Goal: Contribute content: Add original content to the website for others to see

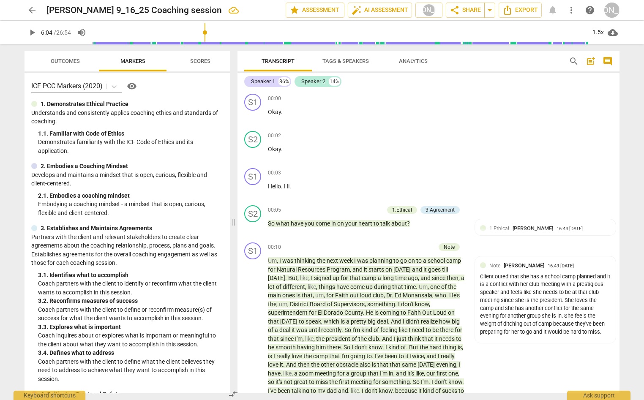
scroll to position [1009, 0]
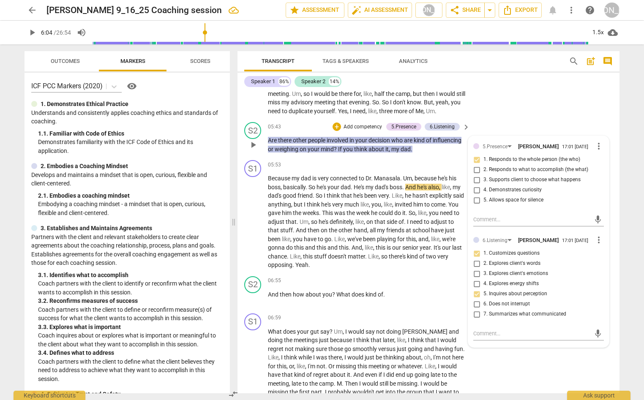
click at [355, 131] on p "Add competency" at bounding box center [363, 127] width 40 height 8
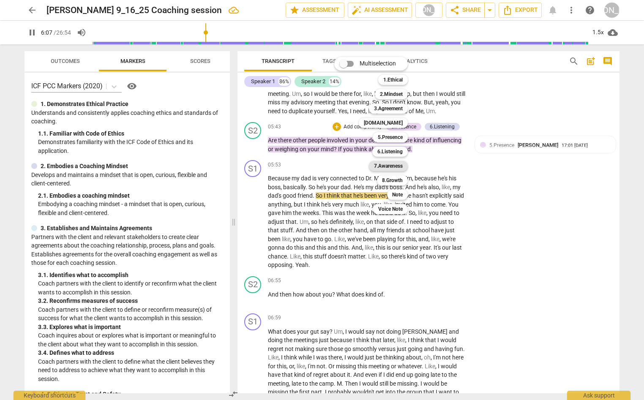
click at [394, 165] on b "7.Awareness" at bounding box center [388, 166] width 29 height 10
type input "368"
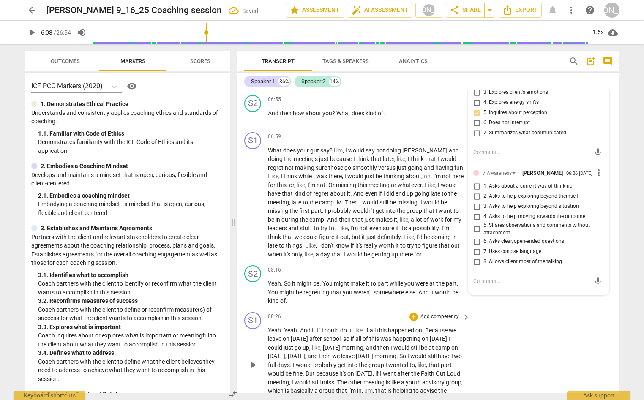
scroll to position [1196, 0]
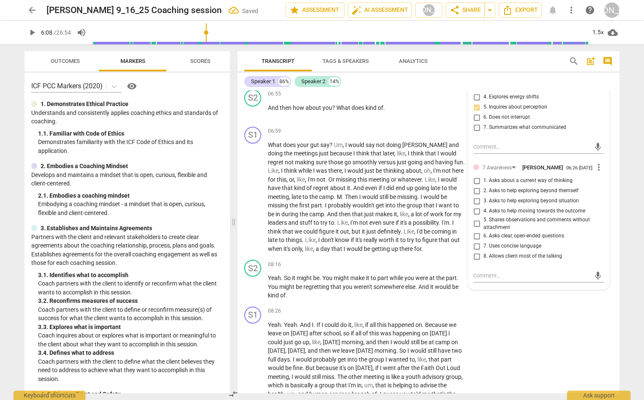
click at [476, 241] on input "6. Asks clear, open-ended questions" at bounding box center [477, 236] width 14 height 10
drag, startPoint x: 474, startPoint y: 252, endPoint x: 478, endPoint y: 275, distance: 24.0
click at [474, 241] on input "6. Asks clear, open-ended questions" at bounding box center [477, 236] width 14 height 10
checkbox input "true"
drag, startPoint x: 482, startPoint y: 293, endPoint x: 495, endPoint y: 292, distance: 12.7
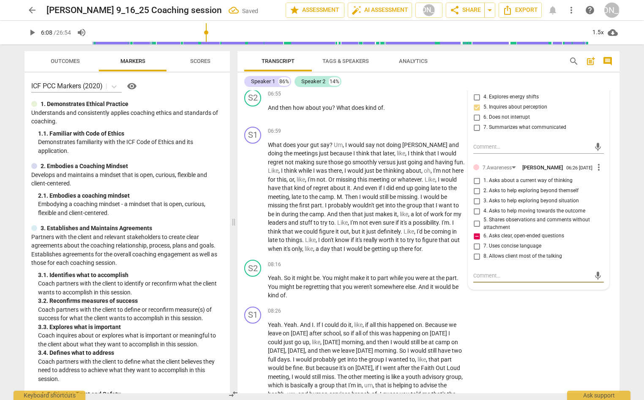
click at [485, 280] on textarea at bounding box center [531, 276] width 117 height 8
type textarea "H"
type textarea "Ho"
type textarea "How"
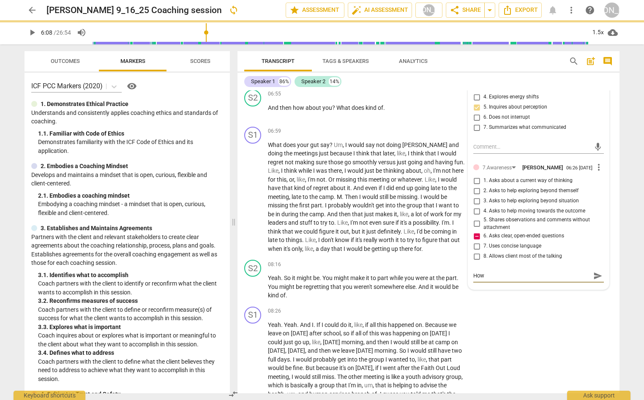
type textarea "How c"
type textarea "How can"
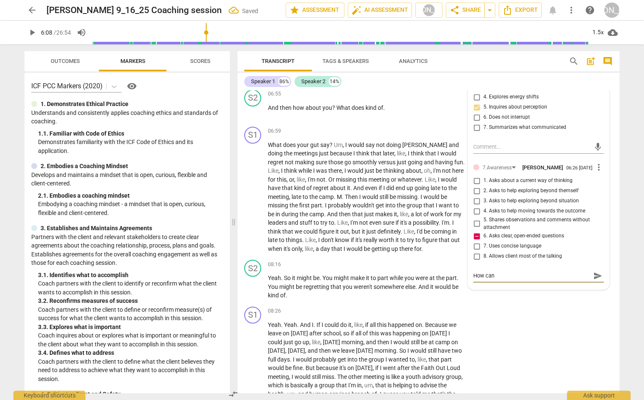
type textarea "How can"
type textarea "How can y"
type textarea "How can yo"
type textarea "How can you"
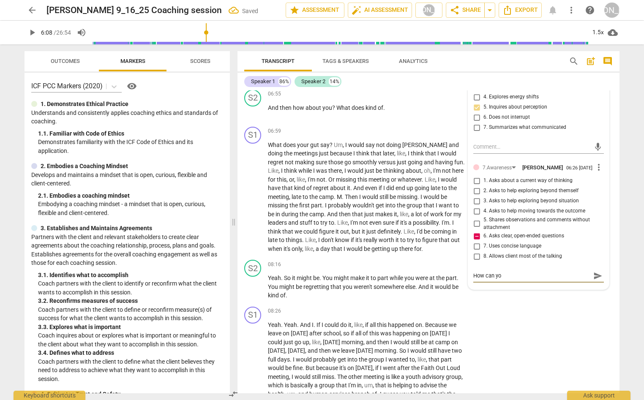
type textarea "How can you"
type textarea "How can you a"
type textarea "How can you as"
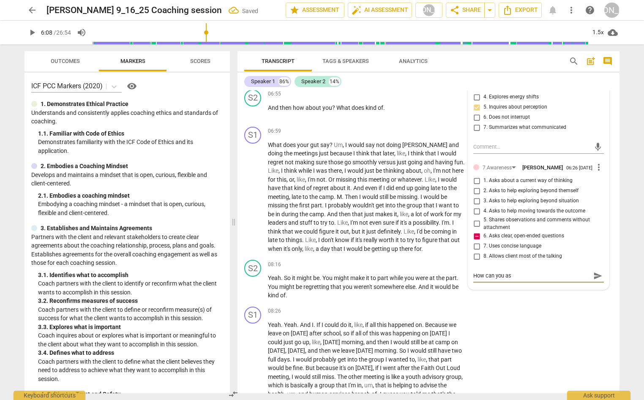
type textarea "How can you ask"
type textarea "How can you ask t"
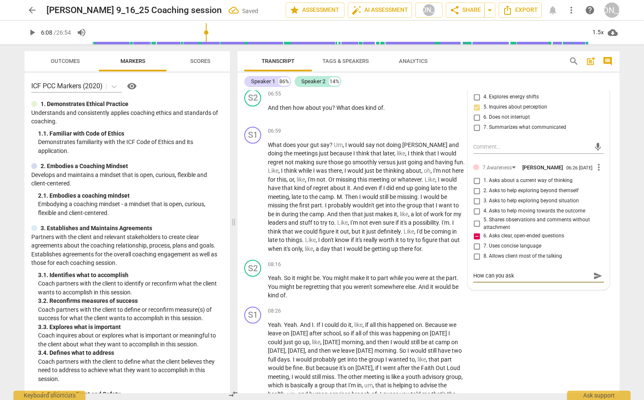
type textarea "How can you ask t"
type textarea "How can you ask th"
type textarea "How can you ask thi"
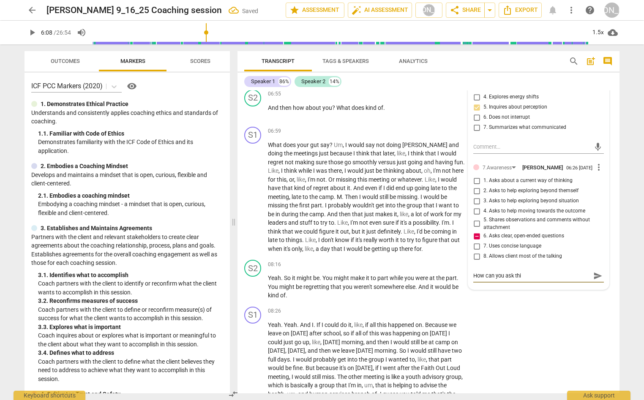
type textarea "How can you ask this"
type textarea "How can you ask this a"
type textarea "How can you ask this as"
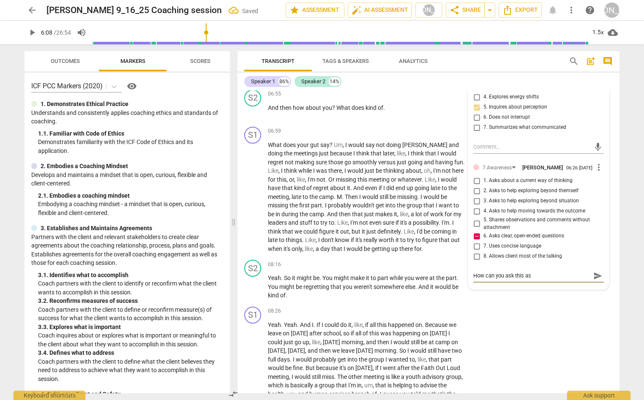
type textarea "How can you ask this as"
type textarea "How can you ask this as a"
type textarea "How can you ask this as an"
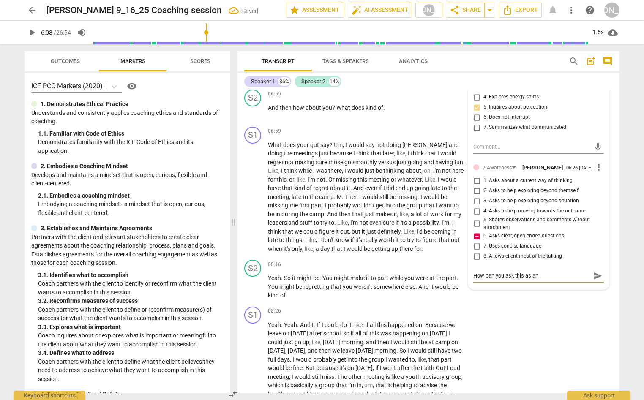
type textarea "How can you ask this as an"
type textarea "How can you ask this as an o"
type textarea "How can you ask this as an op"
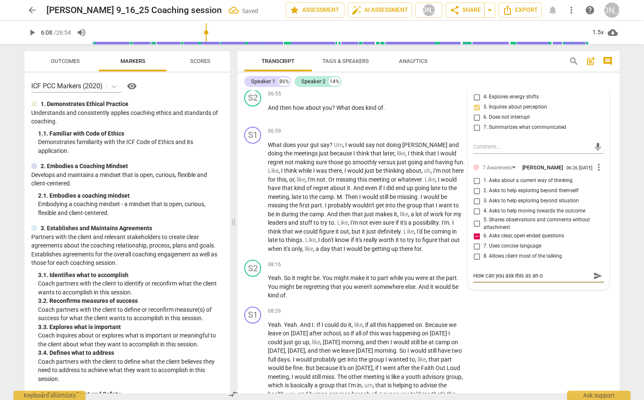
type textarea "How can you ask this as an op"
type textarea "How can you ask this as an ope"
type textarea "How can you ask this as an open"
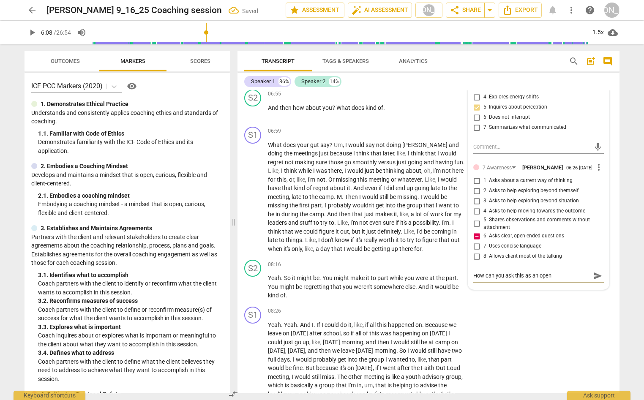
type textarea "How can you ask this as an open"
type textarea "How can you ask this as an open e"
type textarea "How can you ask this as an open en"
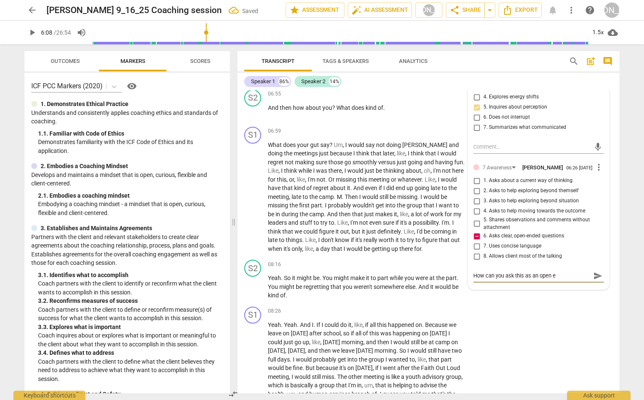
type textarea "How can you ask this as an open en"
type textarea "How can you ask this as an open end"
type textarea "How can you ask this as an open ende"
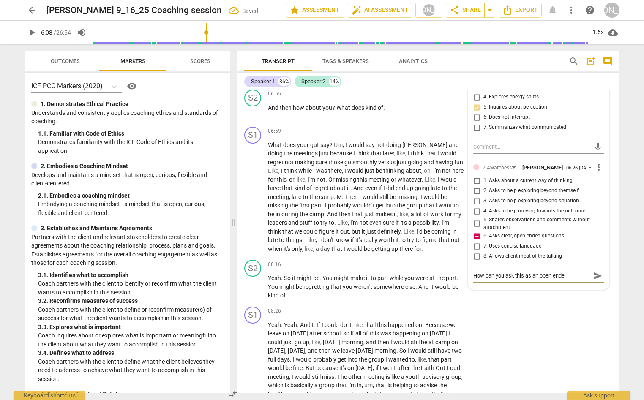
type textarea "How can you ask this as an open ended"
type textarea "How can you ask this as an open ended q"
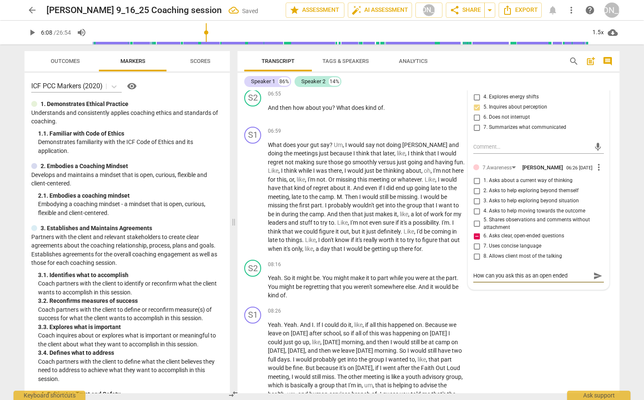
type textarea "How can you ask this as an open ended q"
type textarea "How can you ask this as an open ended qu"
type textarea "How can you ask this as an open ended que"
type textarea "How can you ask this as an open ended ques"
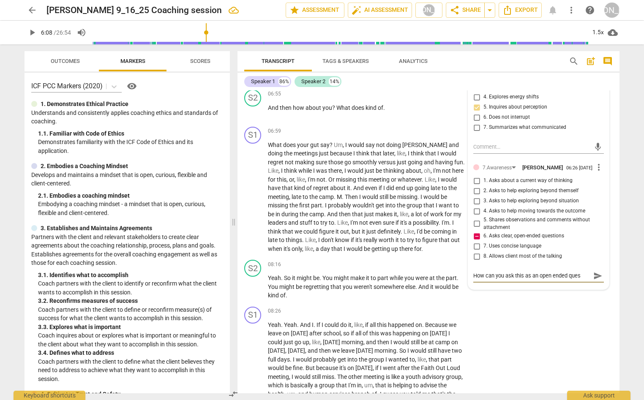
type textarea "How can you ask this as an open ended quest"
type textarea "How can you ask this as an open ended questi"
type textarea "How can you ask this as an open ended questio"
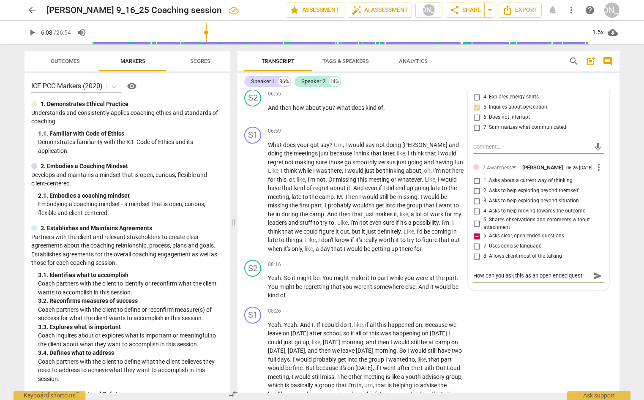
type textarea "How can you ask this as an open ended questio"
type textarea "How can you ask this as an open ended question"
type textarea "How can you ask this as an open ended question?"
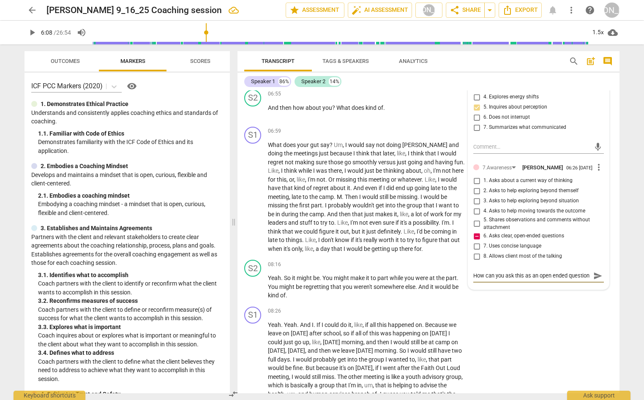
type textarea "How can you ask this as an open ended question?"
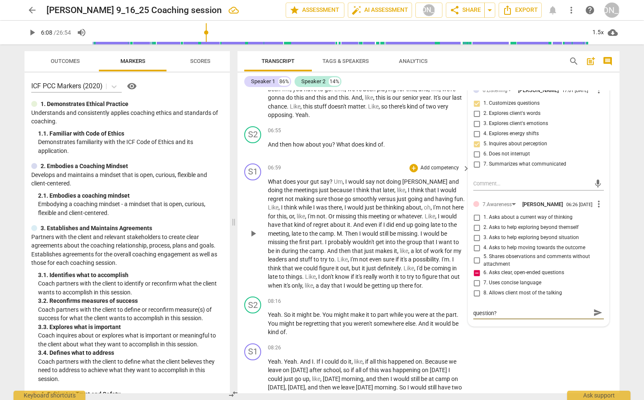
scroll to position [1273, 0]
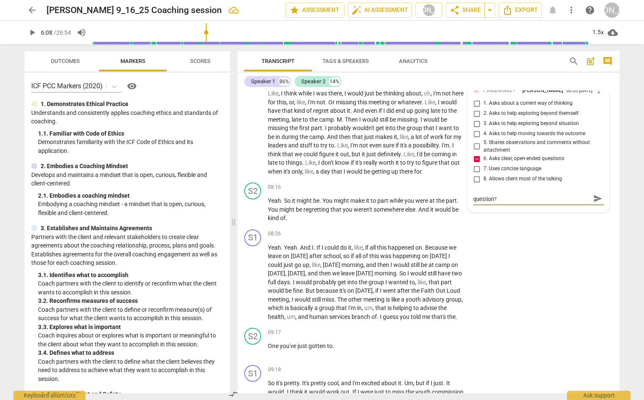
type textarea "How can you ask this as an open ended question?"
type textarea "How can you ask this as an open ended question? T"
type textarea "How can you ask this as an open ended question? Th"
type textarea "How can you ask this as an open ended question? Thi"
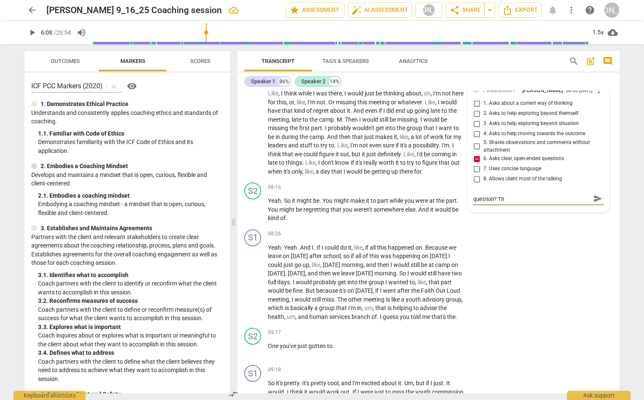
type textarea "How can you ask this as an open ended question? Thi"
type textarea "How can you ask this as an open ended question? This"
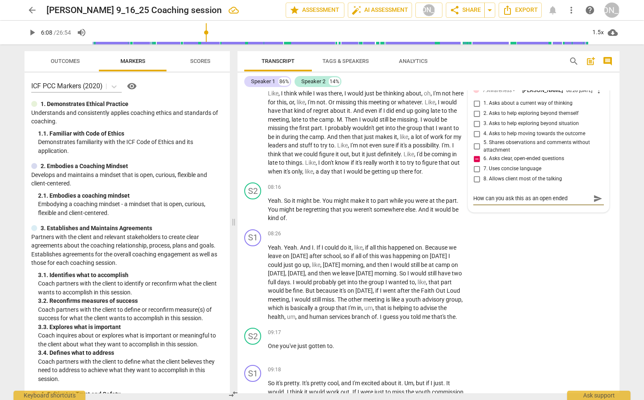
type textarea "How can you ask this as an open ended question? This"
type textarea "How can you ask this as an open ended question? This f"
type textarea "How can you ask this as an open ended question? This fe"
type textarea "How can you ask this as an open ended question? This fee"
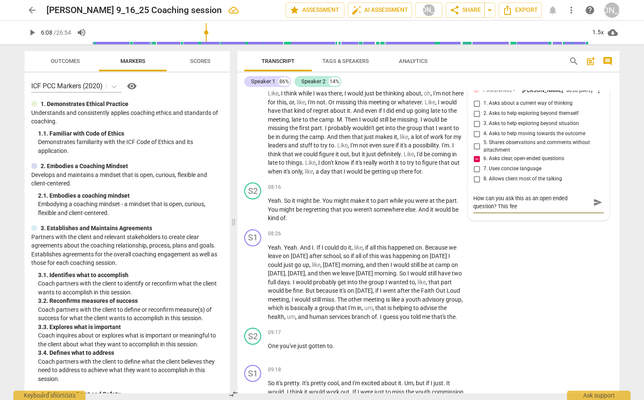
type textarea "How can you ask this as an open ended question? This feel"
type textarea "How can you ask this as an open ended question? This feels"
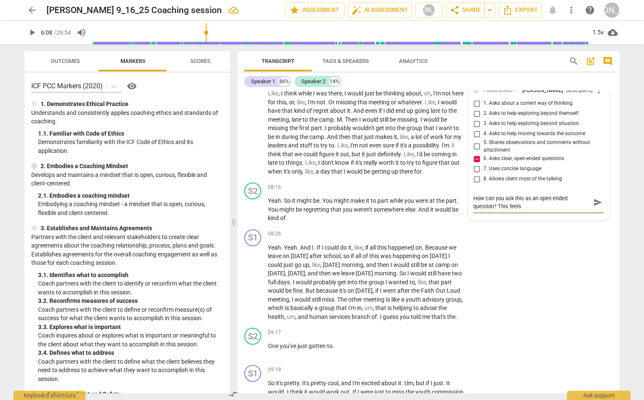
type textarea "How can you ask this as an open ended question? This feels"
type textarea "How can you ask this as an open ended question? This feels l"
type textarea "How can you ask this as an open ended question? This feels li"
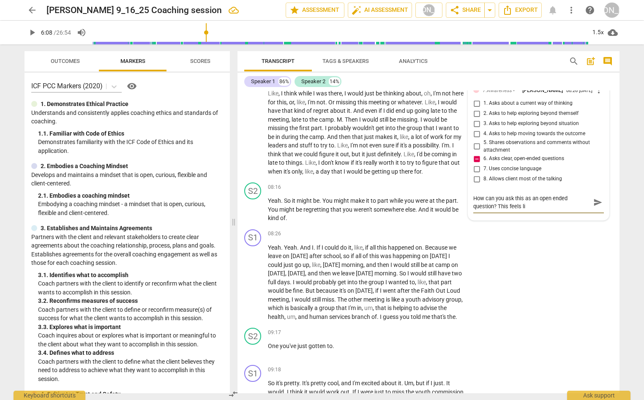
type textarea "How can you ask this as an open ended question? This feels lik"
type textarea "How can you ask this as an open ended question? This feels like"
type textarea "How can you ask this as an open ended question? This feels like a"
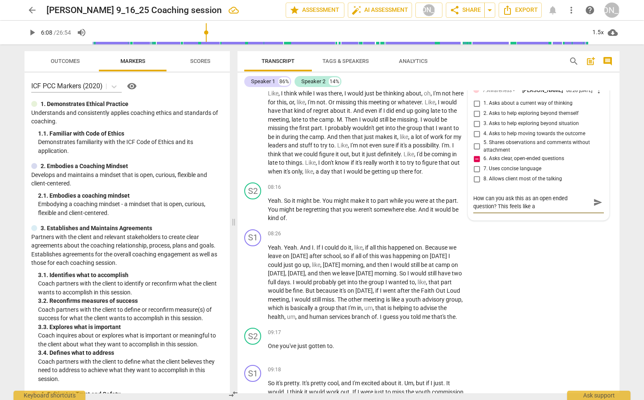
type textarea "How can you ask this as an open ended question? This feels like a"
type textarea "How can you ask this as an open ended question? This feels like a l"
type textarea "How can you ask this as an open ended question? This feels like a le"
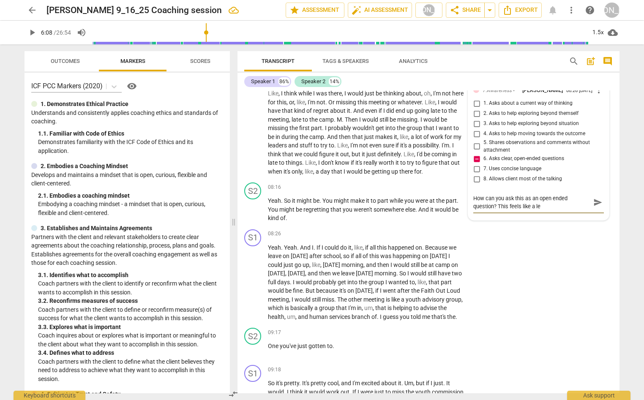
type textarea "How can you ask this as an open ended question? This feels like a lea"
type textarea "How can you ask this as an open ended question? This feels like a lead"
type textarea "How can you ask this as an open ended question? This feels like a leadi"
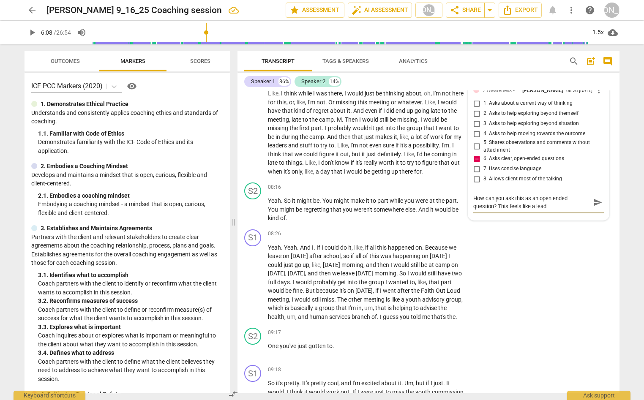
type textarea "How can you ask this as an open ended question? This feels like a leadi"
type textarea "How can you ask this as an open ended question? This feels like a leadin"
type textarea "How can you ask this as an open ended question? This feels like a leading"
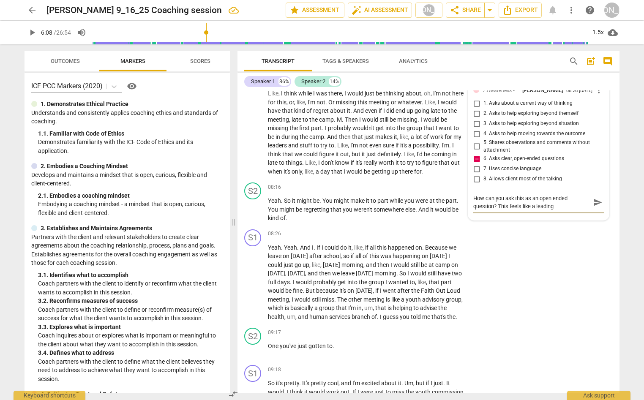
type textarea "How can you ask this as an open ended question? This feels like a leading q"
type textarea "How can you ask this as an open ended question? This feels like a leading qu"
type textarea "How can you ask this as an open ended question? This feels like a leading que"
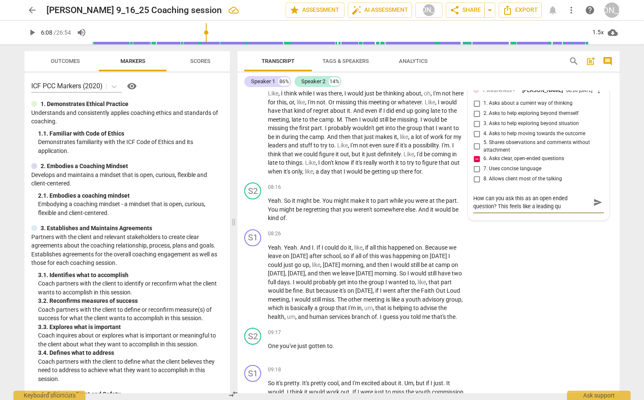
type textarea "How can you ask this as an open ended question? This feels like a leading que"
type textarea "How can you ask this as an open ended question? This feels like a leading ques"
type textarea "How can you ask this as an open ended question? This feels like a leading quest"
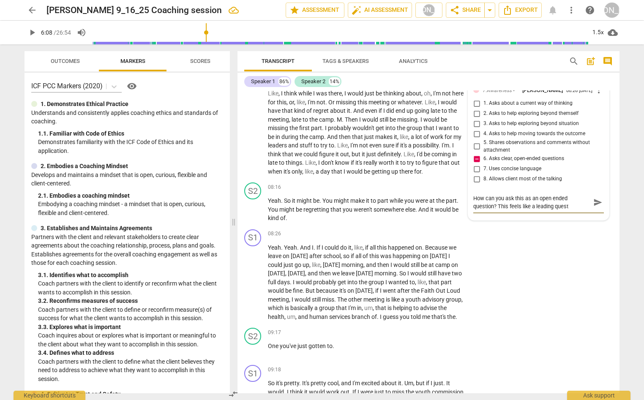
type textarea "How can you ask this as an open ended question? This feels like a leading questi"
type textarea "How can you ask this as an open ended question? This feels like a leading quest…"
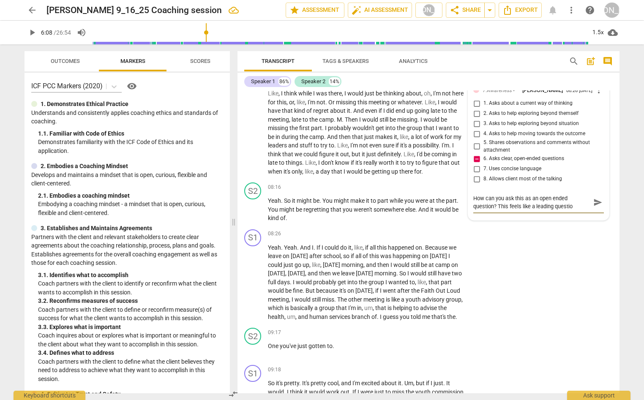
type textarea "How can you ask this as an open ended question? This feels like a leading quest…"
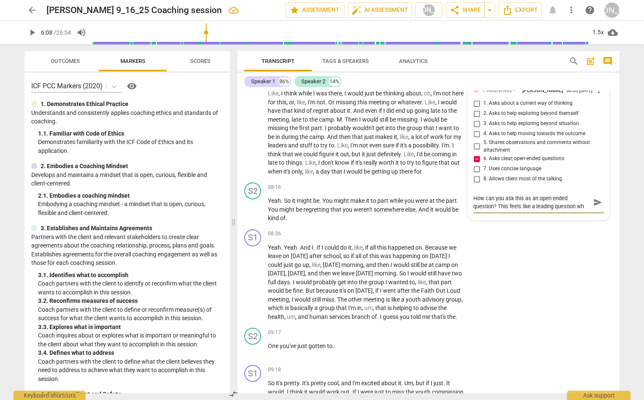
type textarea "How can you ask this as an open ended question? This feels like a leading quest…"
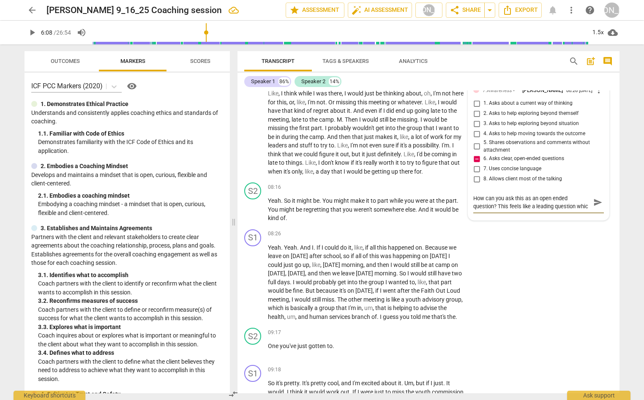
type textarea "How can you ask this as an open ended question? This feels like a leading quest…"
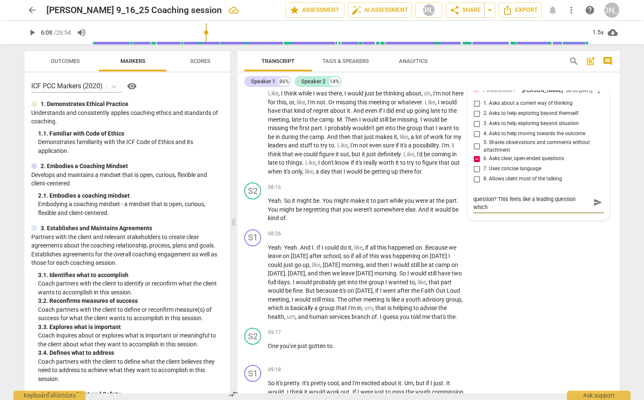
type textarea "How can you ask this as an open ended question? This feels like a leading quest…"
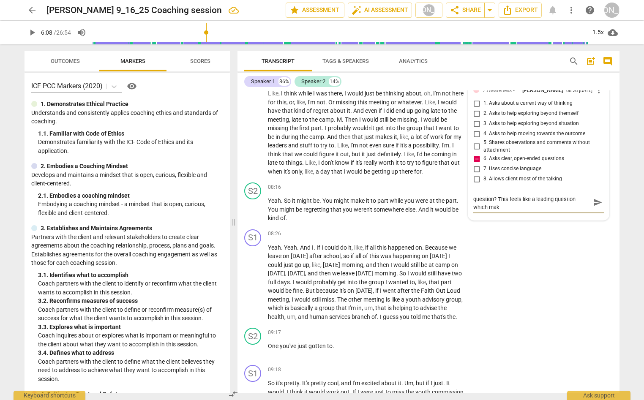
type textarea "How can you ask this as an open ended question? This feels like a leading quest…"
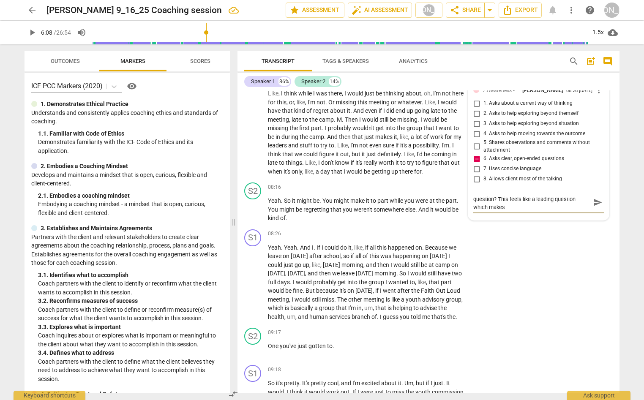
type textarea "How can you ask this as an open ended question? This feels like a leading quest…"
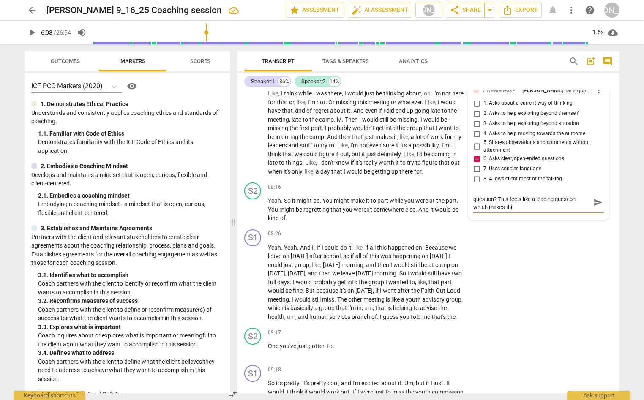
type textarea "How can you ask this as an open ended question? This feels like a leading quest…"
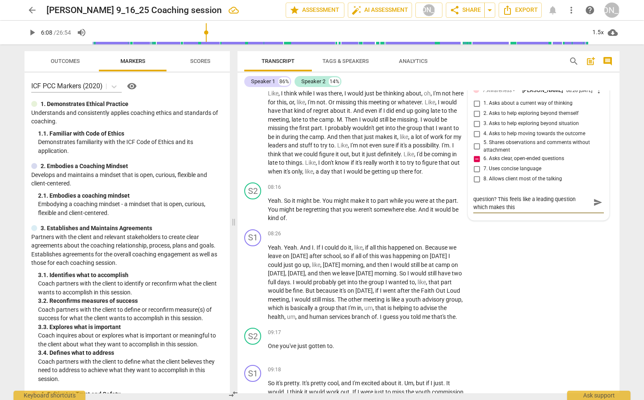
type textarea "How can you ask this as an open ended question? This feels like a leading quest…"
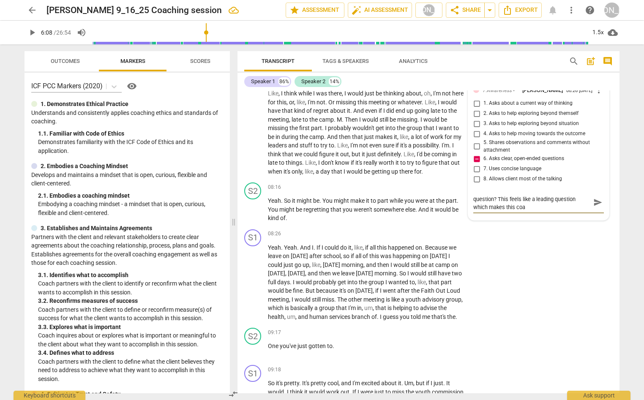
scroll to position [0, 0]
type textarea "How can you ask this as an open ended question? This feels like a leading quest…"
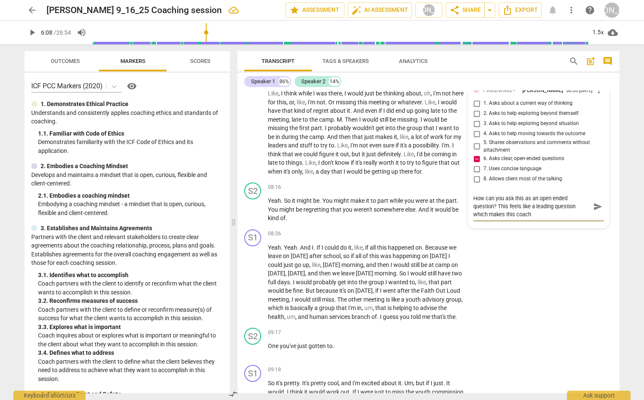
type textarea "How can you ask this as an open ended question? This feels like a leading quest…"
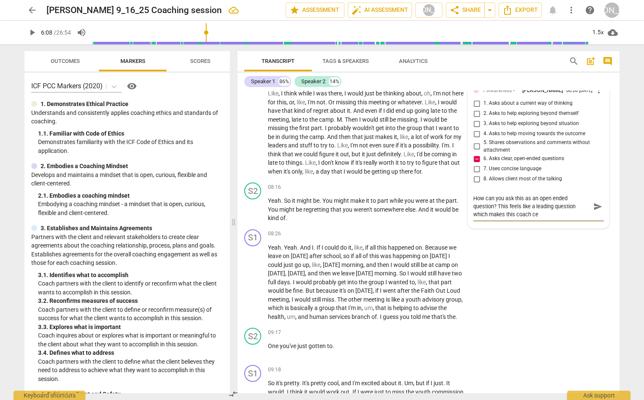
type textarea "How can you ask this as an open ended question? This feels like a leading quest…"
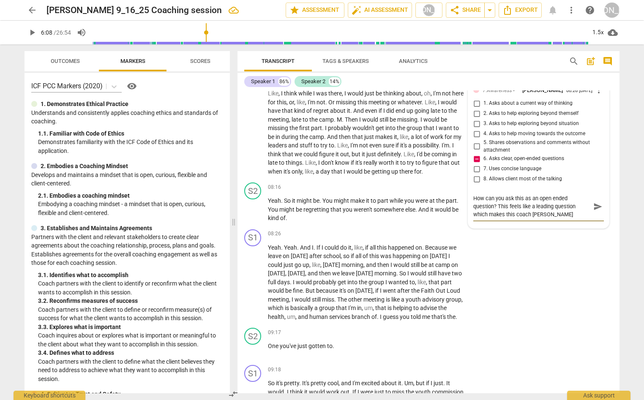
type textarea "How can you ask this as an open ended question? This feels like a leading quest…"
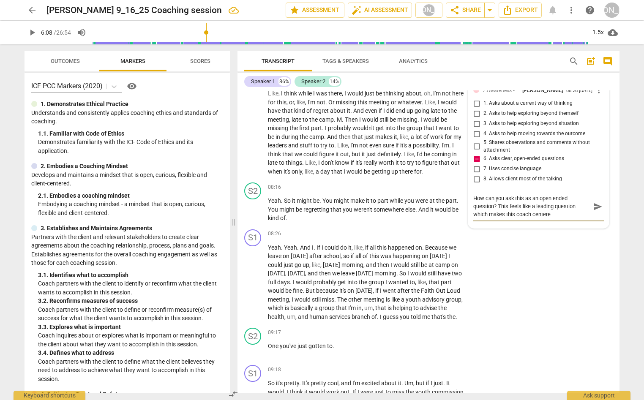
type textarea "How can you ask this as an open ended question? This feels like a leading quest…"
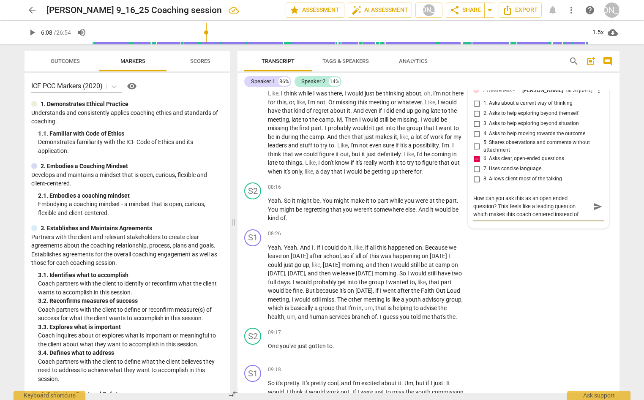
scroll to position [7, 0]
click at [593, 211] on span "send" at bounding box center [597, 206] width 9 height 9
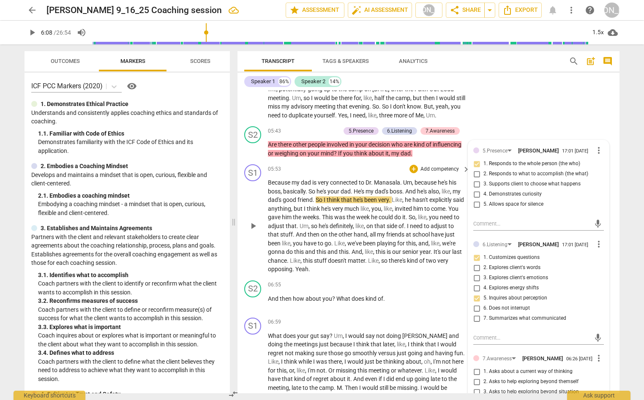
scroll to position [1005, 0]
click at [251, 231] on span "play_arrow" at bounding box center [253, 226] width 10 height 10
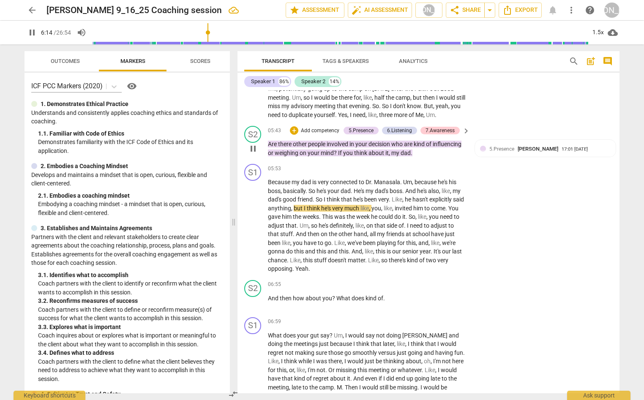
click at [250, 154] on span "pause" at bounding box center [253, 149] width 10 height 10
click at [254, 154] on span "play_arrow" at bounding box center [253, 149] width 10 height 10
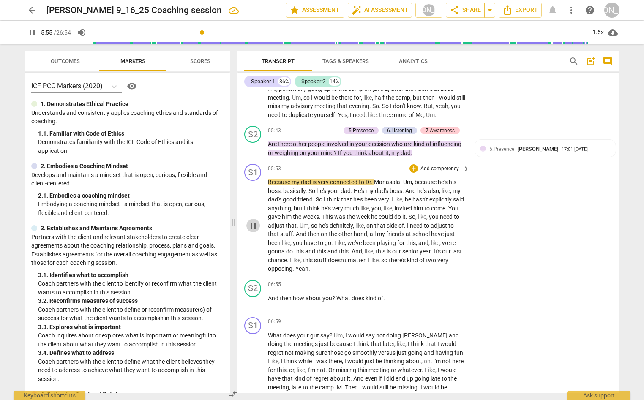
click at [253, 231] on span "pause" at bounding box center [253, 226] width 10 height 10
click at [252, 231] on span "play_arrow" at bounding box center [253, 226] width 10 height 10
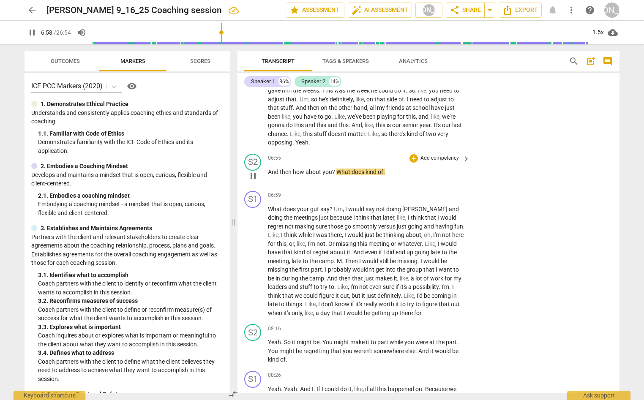
scroll to position [1133, 0]
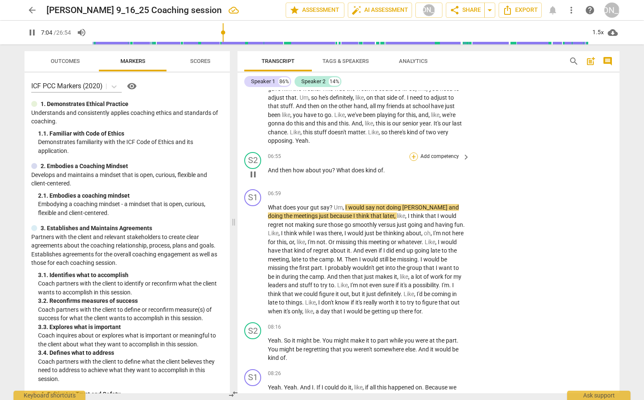
click at [410, 161] on div "+" at bounding box center [413, 157] width 8 height 8
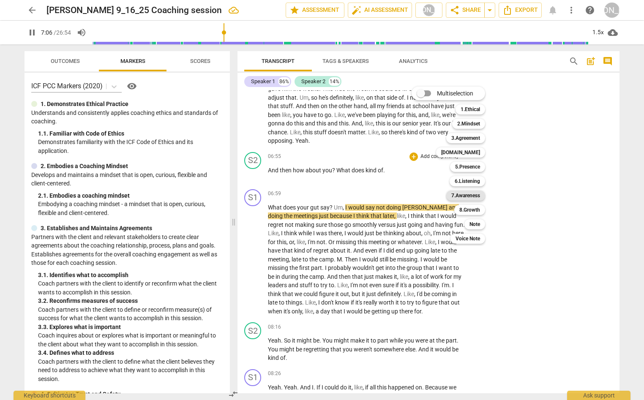
click at [475, 195] on b "7.Awareness" at bounding box center [465, 196] width 29 height 10
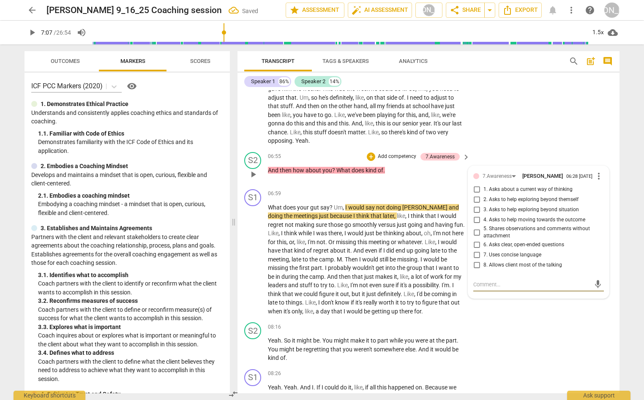
click at [475, 205] on input "2. Asks to help exploring beyond themself" at bounding box center [477, 200] width 14 height 10
click at [474, 195] on input "1. Asks about a current way of thinking" at bounding box center [477, 190] width 14 height 10
click at [253, 264] on span "play_arrow" at bounding box center [253, 259] width 10 height 10
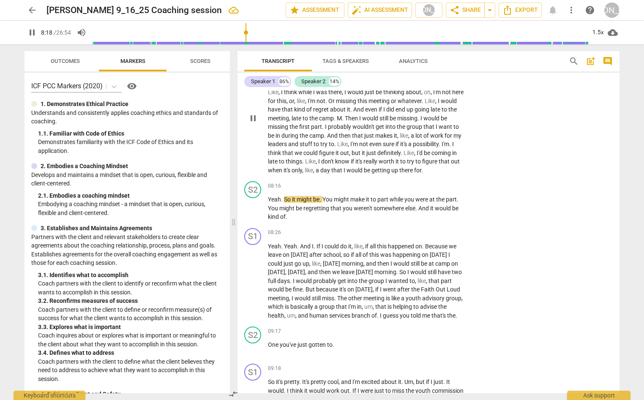
scroll to position [1275, 0]
click at [410, 189] on div "+" at bounding box center [413, 184] width 8 height 8
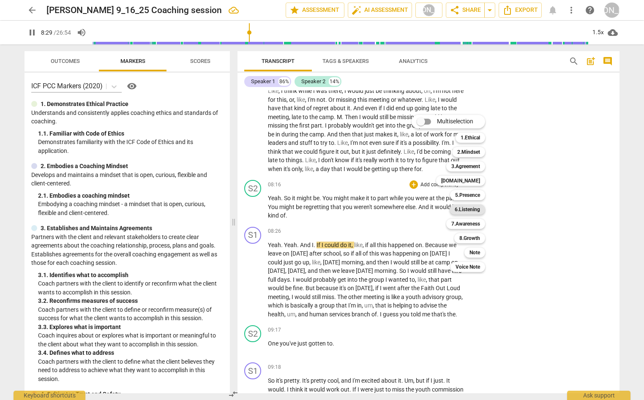
click at [473, 207] on b "6.Listening" at bounding box center [467, 209] width 25 height 10
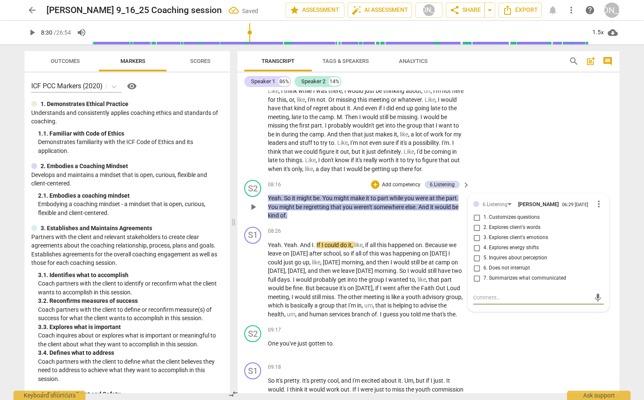
click at [475, 283] on input "7. Summarizes what communicated" at bounding box center [477, 278] width 14 height 10
drag, startPoint x: 488, startPoint y: 310, endPoint x: 504, endPoint y: 302, distance: 17.9
click at [488, 302] on textarea at bounding box center [531, 298] width 117 height 8
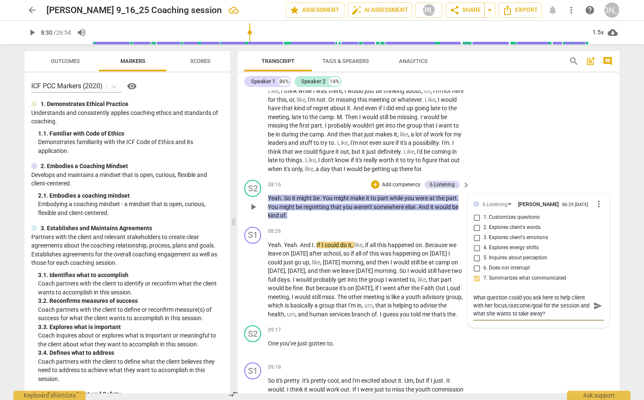
click at [594, 311] on span "send" at bounding box center [597, 305] width 9 height 9
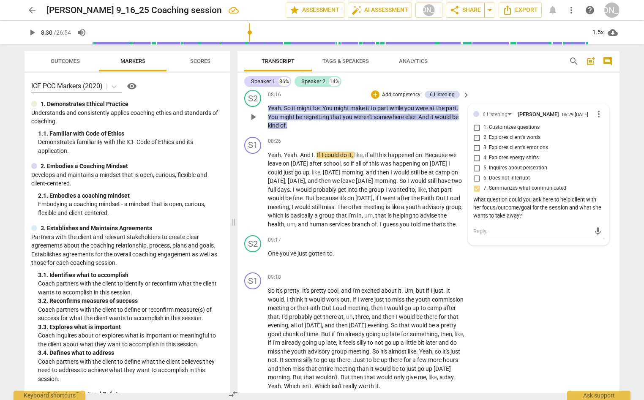
scroll to position [1478, 0]
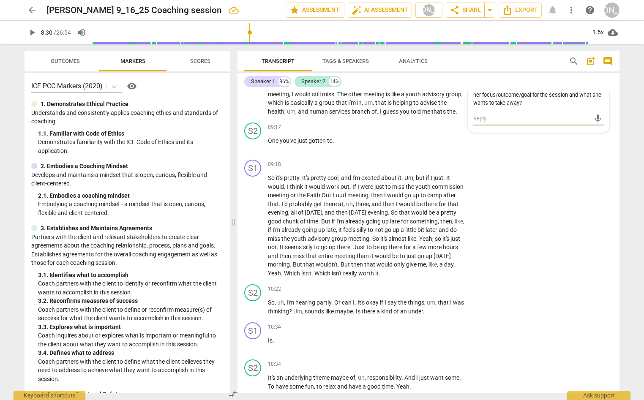
drag, startPoint x: 483, startPoint y: 128, endPoint x: 493, endPoint y: 131, distance: 10.3
click at [483, 123] on textarea at bounding box center [531, 118] width 117 height 8
click at [594, 123] on span "send" at bounding box center [597, 118] width 9 height 9
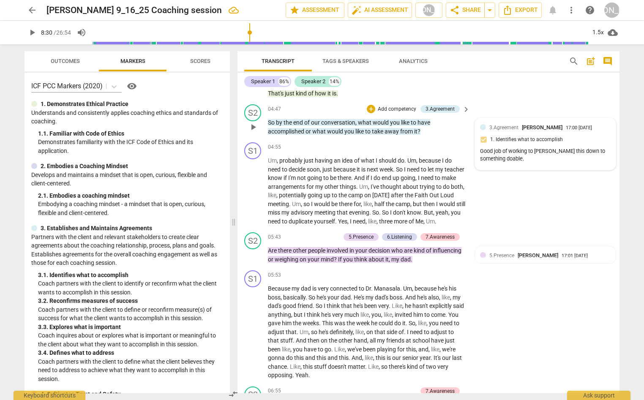
scroll to position [896, 0]
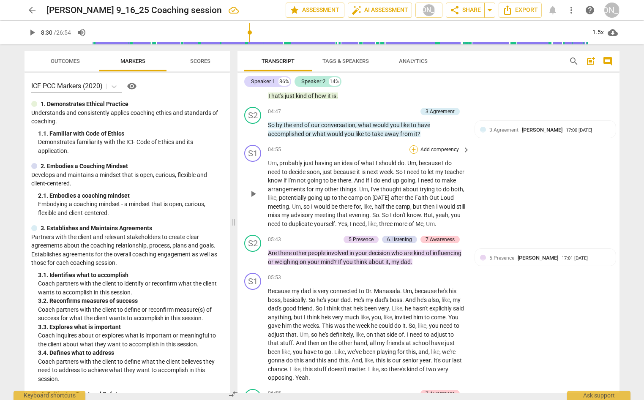
click at [412, 149] on div "+" at bounding box center [413, 149] width 8 height 8
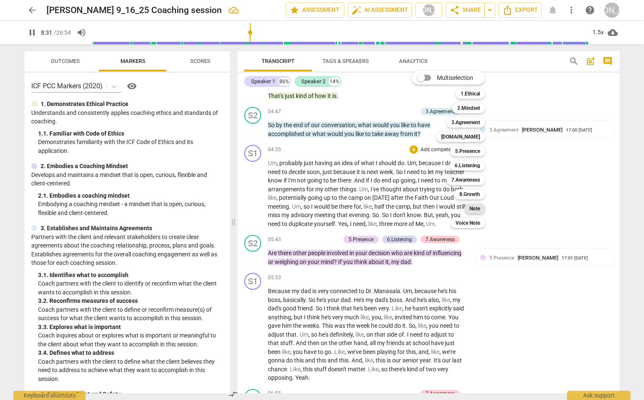
click at [477, 208] on b "Note" at bounding box center [474, 209] width 11 height 10
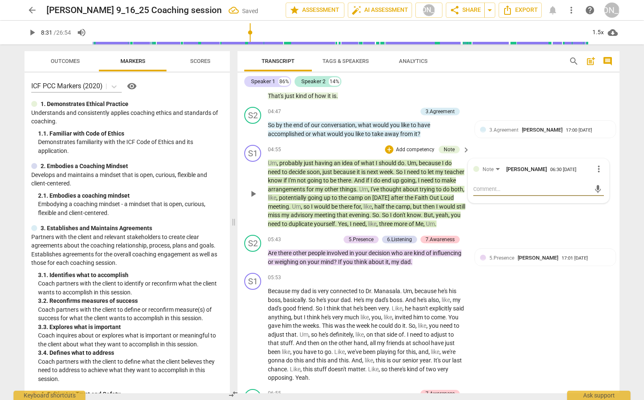
click at [493, 187] on textarea at bounding box center [531, 189] width 117 height 8
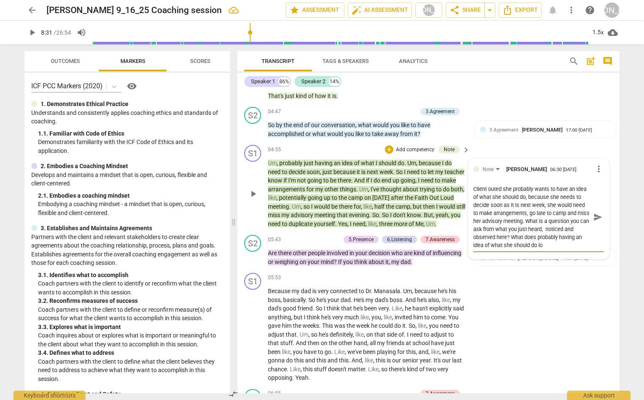
scroll to position [8, 0]
click at [493, 187] on textarea "Client outed she probably wants to have an idea of what she should do, because …" at bounding box center [531, 217] width 117 height 64
click at [570, 246] on textarea "Client outed she probably wants to have an idea of what she should do, because …" at bounding box center [531, 217] width 117 height 64
drag, startPoint x: 512, startPoint y: 243, endPoint x: 531, endPoint y: 244, distance: 19.5
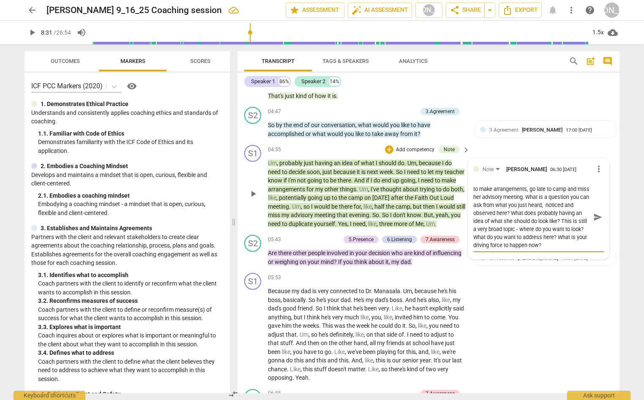
click at [517, 243] on textarea "Client outed she probably wants to have an idea of what she should do, because …" at bounding box center [531, 217] width 117 height 64
click at [556, 239] on textarea "Client outed she probably wants to have an idea of what she should do, because …" at bounding box center [531, 217] width 117 height 64
click at [502, 248] on textarea "Client outed she probably wants to have an idea of what she should do, because …" at bounding box center [531, 217] width 117 height 64
click at [593, 217] on span "send" at bounding box center [597, 217] width 9 height 9
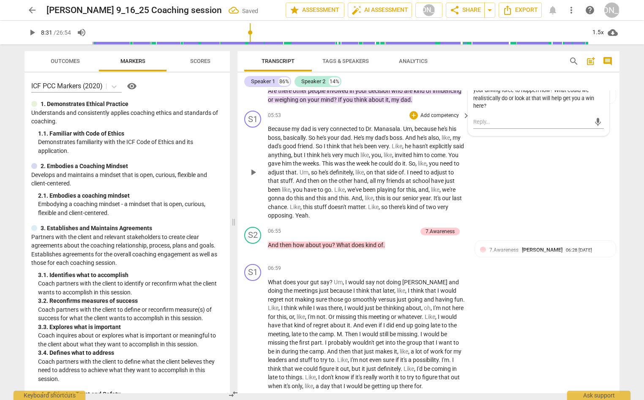
scroll to position [1057, 0]
click at [410, 120] on div "+" at bounding box center [413, 116] width 8 height 8
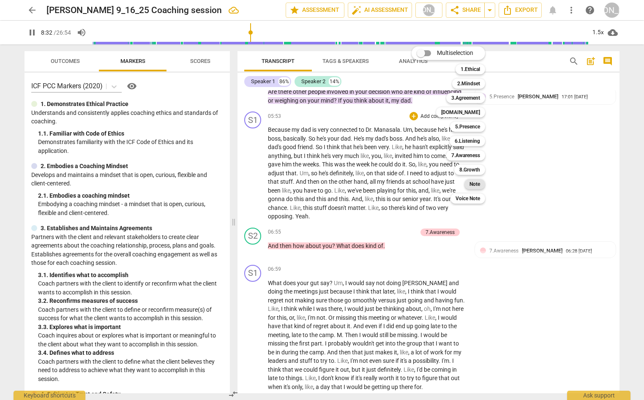
click at [471, 180] on b "Note" at bounding box center [474, 184] width 11 height 10
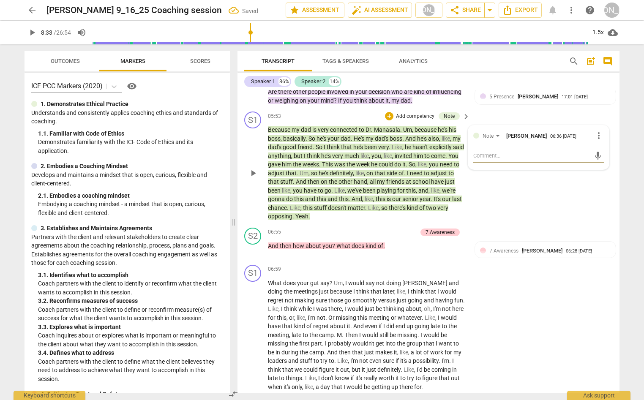
drag, startPoint x: 494, startPoint y: 163, endPoint x: 518, endPoint y: 165, distance: 24.2
click at [501, 160] on textarea at bounding box center [531, 156] width 117 height 8
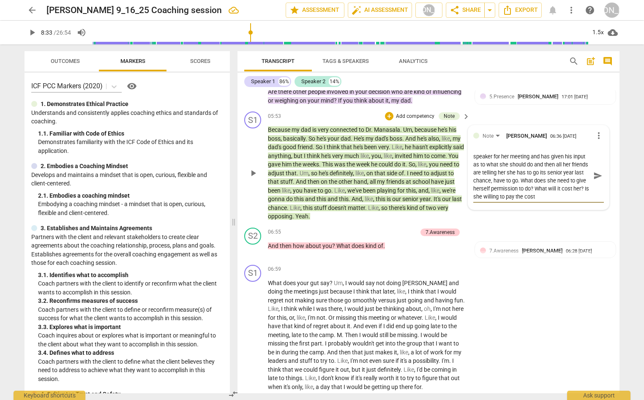
scroll to position [8, 0]
drag, startPoint x: 512, startPoint y: 207, endPoint x: 507, endPoint y: 206, distance: 4.7
click at [506, 200] on textarea "Client is outing that her dad is connected to her speaker for her meeting and h…" at bounding box center [531, 176] width 117 height 48
drag, startPoint x: 574, startPoint y: 213, endPoint x: 585, endPoint y: 212, distance: 11.0
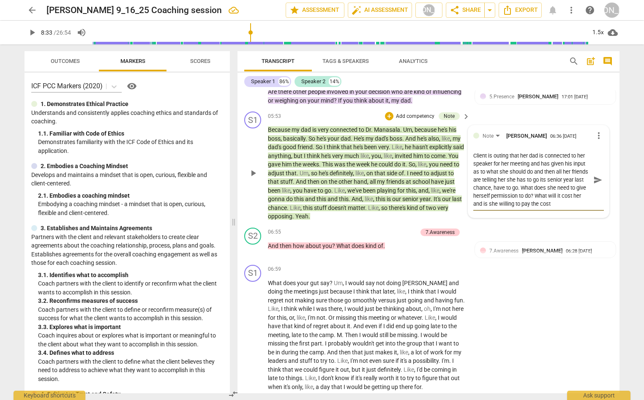
click at [580, 208] on textarea "Client is outing that her dad is connected to her speaker for her meeting and h…" at bounding box center [531, 180] width 117 height 56
click at [593, 188] on span "send" at bounding box center [597, 183] width 9 height 9
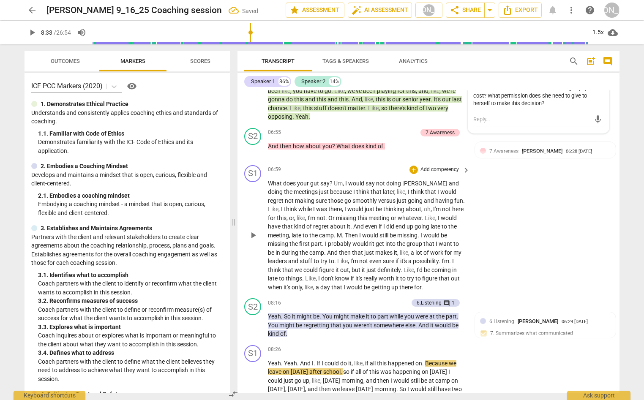
scroll to position [1158, 0]
click at [412, 173] on div "+" at bounding box center [413, 169] width 8 height 8
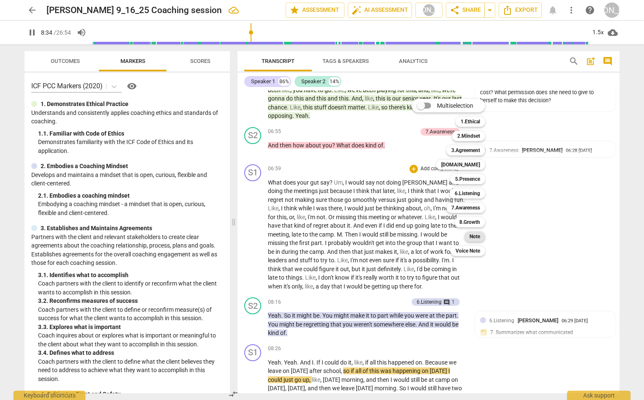
click at [478, 234] on b "Note" at bounding box center [474, 237] width 11 height 10
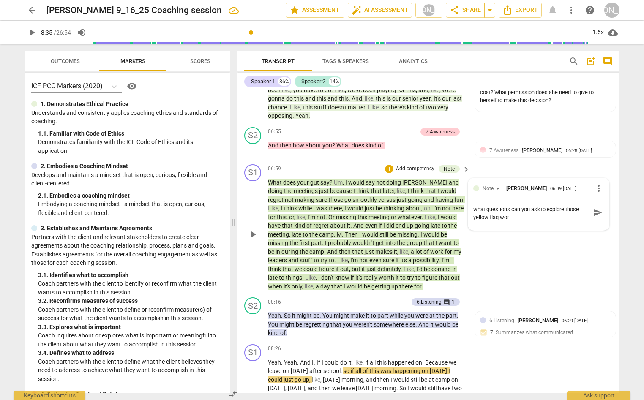
scroll to position [0, 0]
click at [593, 221] on span "send" at bounding box center [597, 216] width 9 height 9
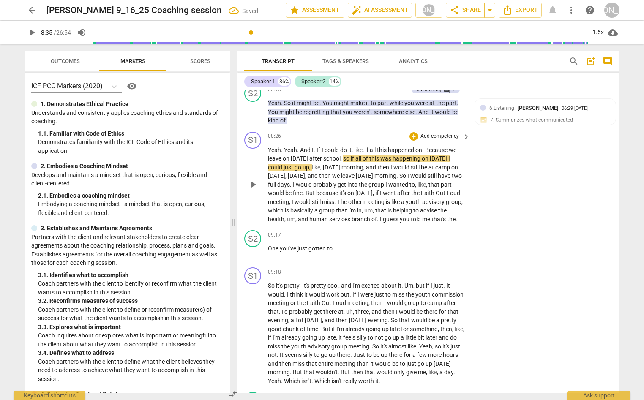
scroll to position [1370, 0]
click at [250, 190] on span "play_arrow" at bounding box center [253, 185] width 10 height 10
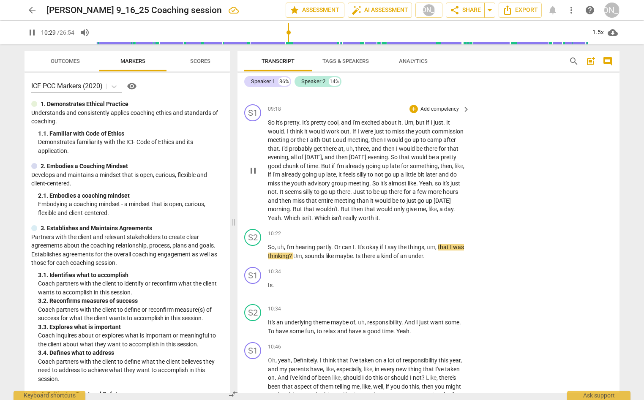
scroll to position [1538, 0]
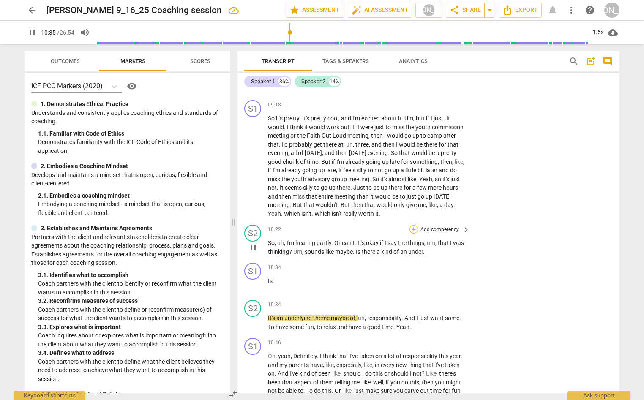
click at [414, 234] on div "+" at bounding box center [413, 229] width 8 height 8
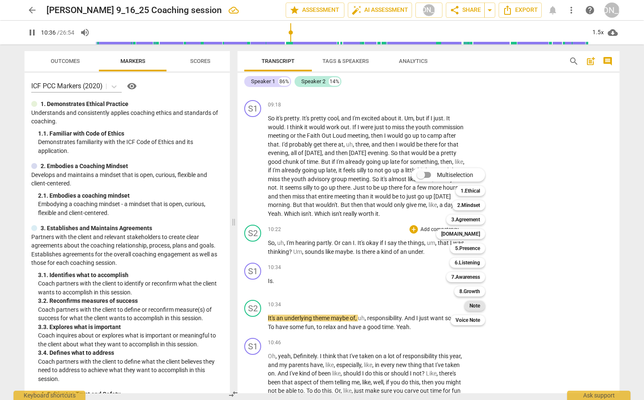
click at [478, 305] on b "Note" at bounding box center [474, 306] width 11 height 10
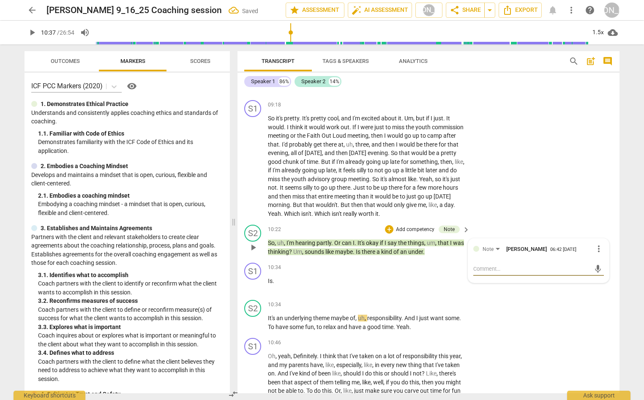
click at [493, 273] on textarea at bounding box center [531, 269] width 117 height 8
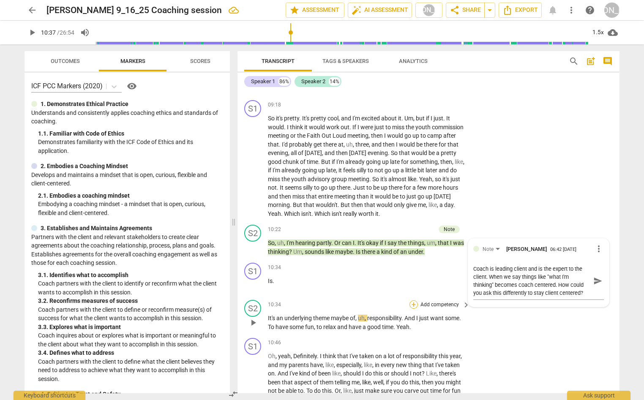
click at [413, 309] on div "+" at bounding box center [413, 304] width 8 height 8
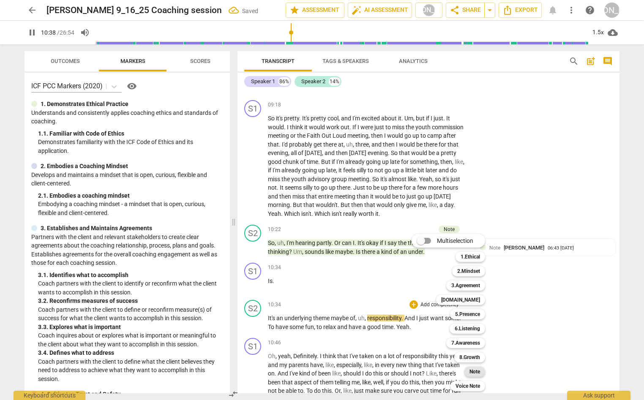
click at [478, 371] on b "Note" at bounding box center [474, 372] width 11 height 10
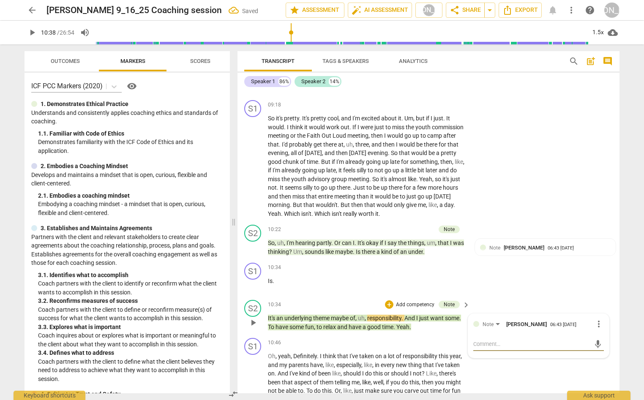
click at [493, 348] on textarea at bounding box center [531, 344] width 117 height 8
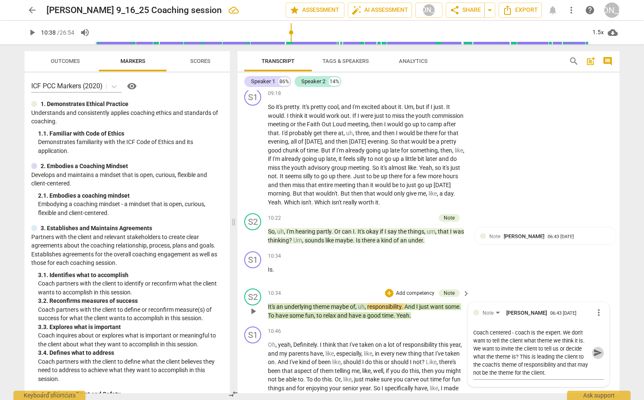
drag, startPoint x: 593, startPoint y: 368, endPoint x: 584, endPoint y: 362, distance: 10.2
click at [593, 357] on span "send" at bounding box center [597, 352] width 9 height 9
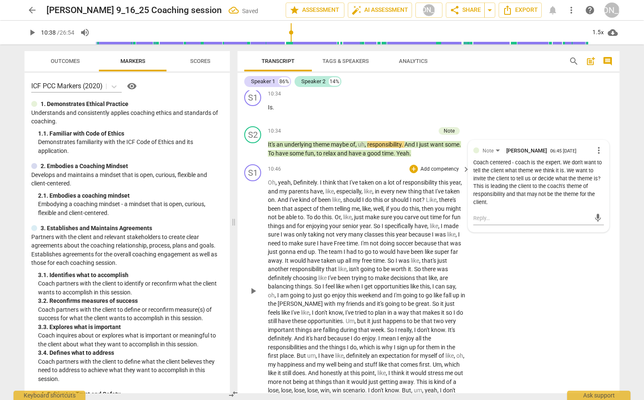
scroll to position [1713, 0]
click at [251, 295] on span "play_arrow" at bounding box center [253, 290] width 10 height 10
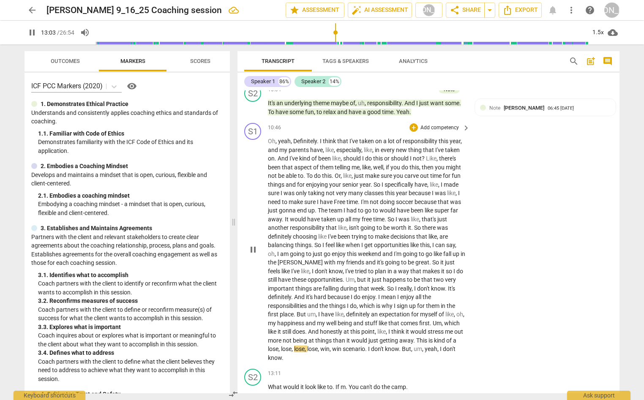
scroll to position [1747, 0]
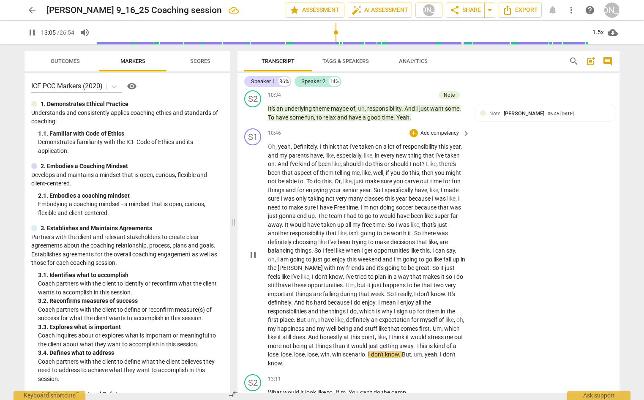
click at [411, 138] on div "+ Add competency keyboard_arrow_right" at bounding box center [439, 132] width 63 height 9
click at [411, 137] on div "+" at bounding box center [413, 133] width 8 height 8
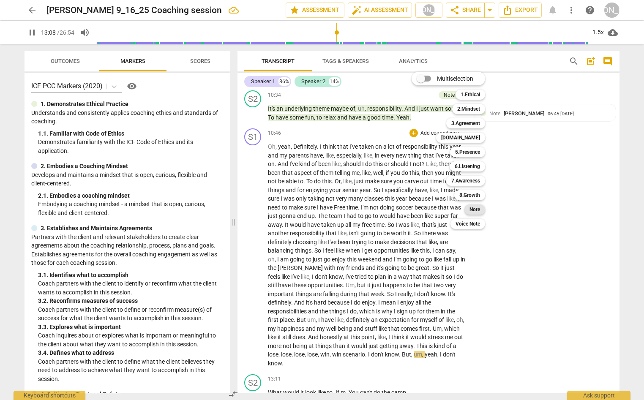
click at [482, 209] on div "Note" at bounding box center [474, 209] width 21 height 10
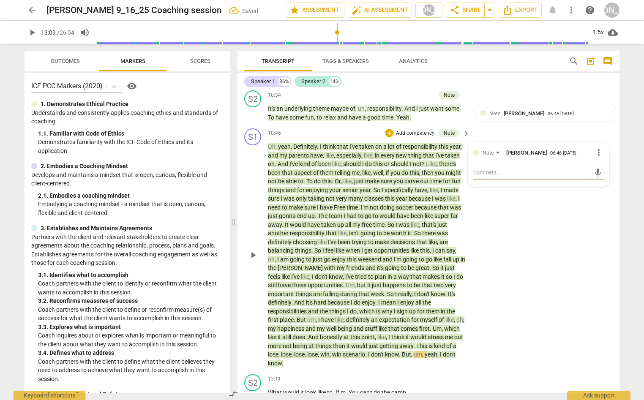
click at [501, 177] on textarea at bounding box center [531, 173] width 117 height 8
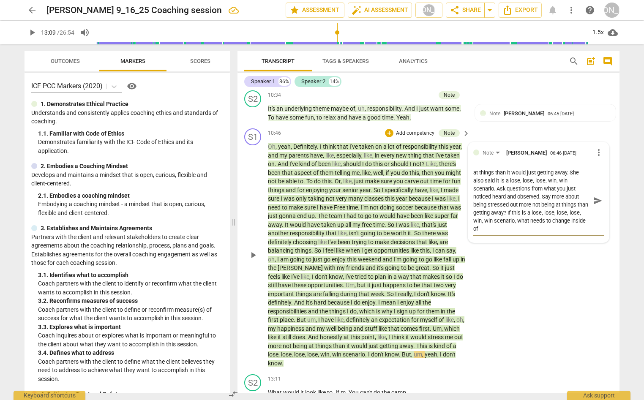
scroll to position [8, 0]
click at [595, 205] on span "send" at bounding box center [597, 200] width 9 height 9
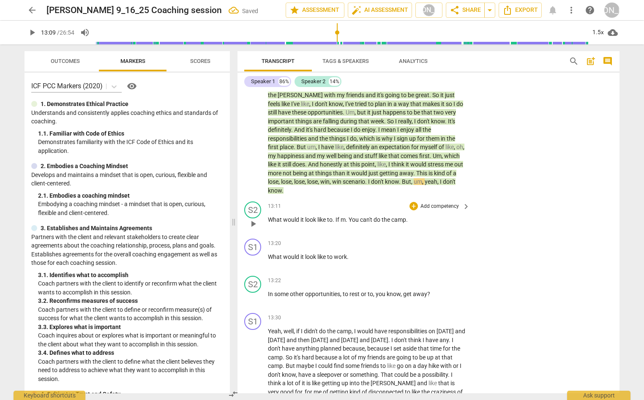
scroll to position [1925, 0]
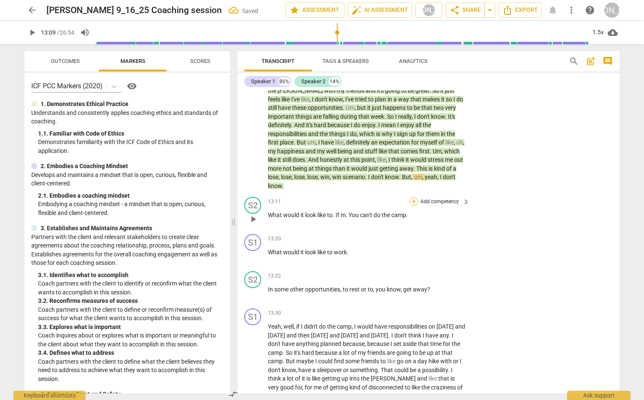
click at [412, 206] on div "+" at bounding box center [413, 201] width 8 height 8
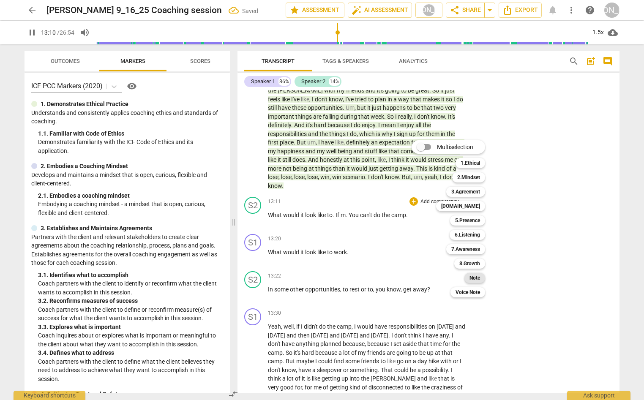
click at [476, 276] on b "Note" at bounding box center [474, 278] width 11 height 10
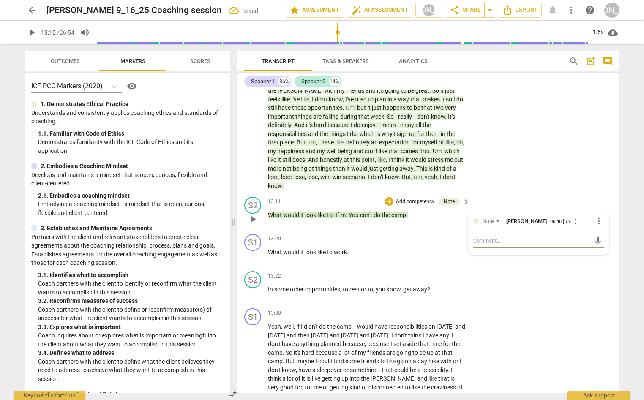
click at [492, 245] on textarea at bounding box center [531, 241] width 117 height 8
click at [593, 246] on span "send" at bounding box center [597, 241] width 9 height 9
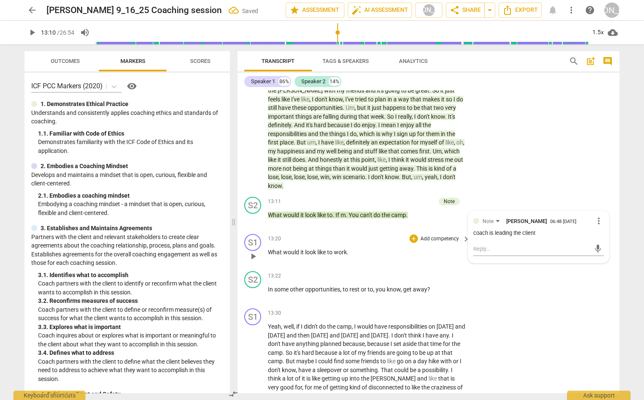
click at [253, 262] on span "play_arrow" at bounding box center [253, 256] width 10 height 10
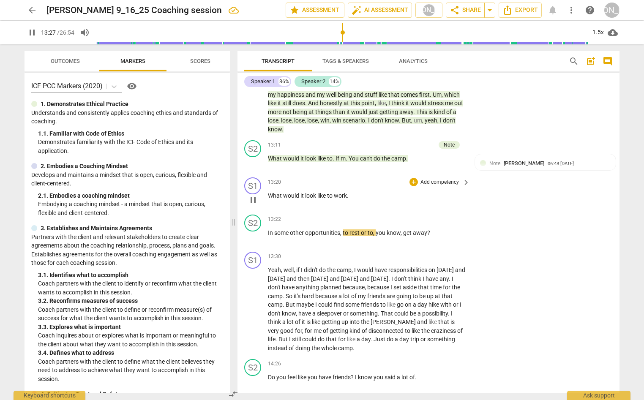
scroll to position [1983, 0]
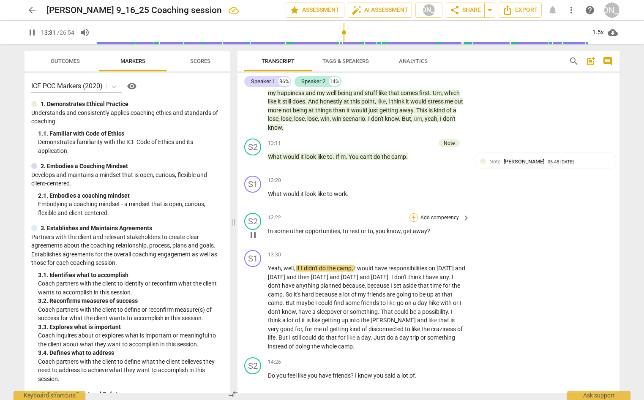
click at [412, 222] on div "+" at bounding box center [413, 217] width 8 height 8
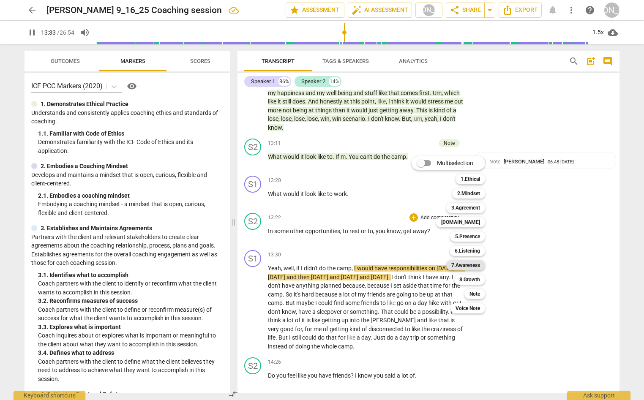
click at [474, 263] on b "7.Awareness" at bounding box center [465, 265] width 29 height 10
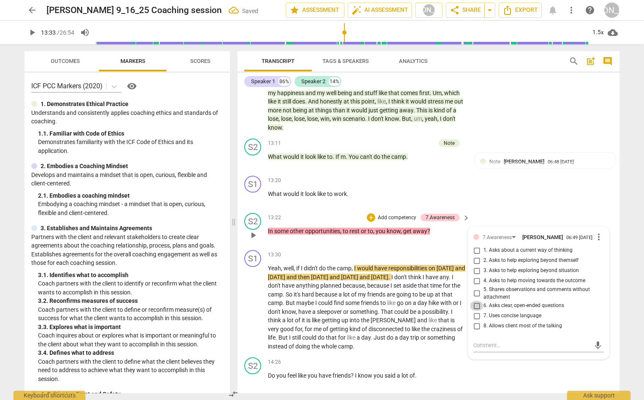
click at [474, 311] on input "6. Asks clear, open-ended questions" at bounding box center [477, 306] width 14 height 10
drag, startPoint x: 475, startPoint y: 326, endPoint x: 474, endPoint y: 338, distance: 11.9
click at [476, 311] on input "6. Asks clear, open-ended questions" at bounding box center [477, 306] width 14 height 10
click at [476, 321] on input "7. Uses concise language" at bounding box center [477, 316] width 14 height 10
drag, startPoint x: 476, startPoint y: 336, endPoint x: 477, endPoint y: 348, distance: 12.3
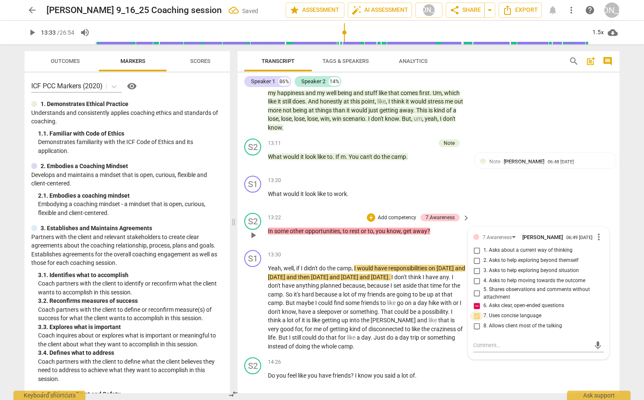
click at [476, 321] on input "7. Uses concise language" at bounding box center [477, 316] width 14 height 10
drag, startPoint x: 486, startPoint y: 369, endPoint x: 474, endPoint y: 324, distance: 46.1
click at [487, 349] on textarea at bounding box center [531, 345] width 117 height 8
drag, startPoint x: 591, startPoint y: 366, endPoint x: 588, endPoint y: 356, distance: 10.7
click at [593, 350] on span "send" at bounding box center [597, 345] width 9 height 9
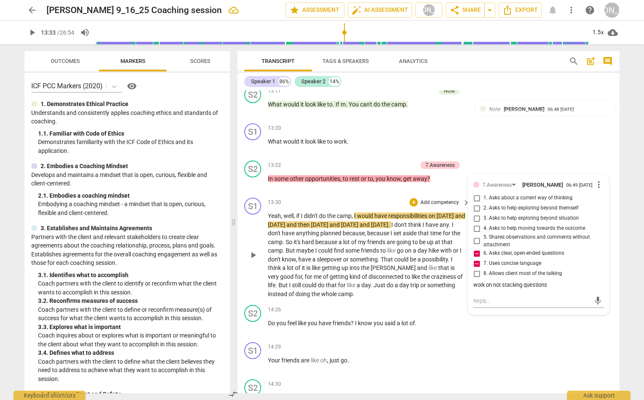
scroll to position [2036, 0]
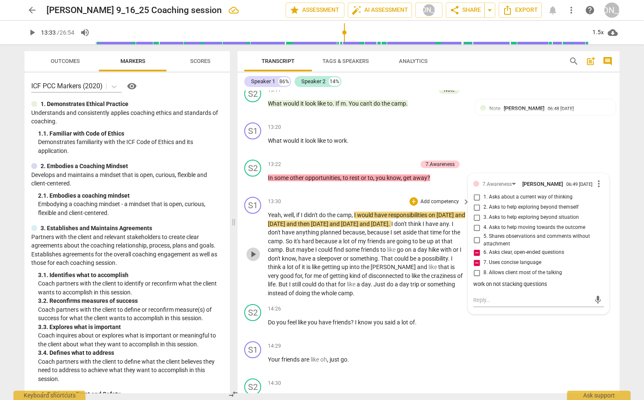
click at [254, 259] on span "play_arrow" at bounding box center [253, 254] width 10 height 10
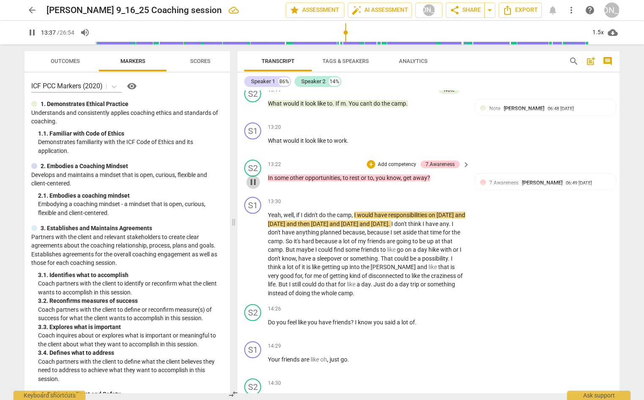
click at [251, 187] on span "pause" at bounding box center [253, 182] width 10 height 10
click at [252, 187] on span "play_arrow" at bounding box center [253, 182] width 10 height 10
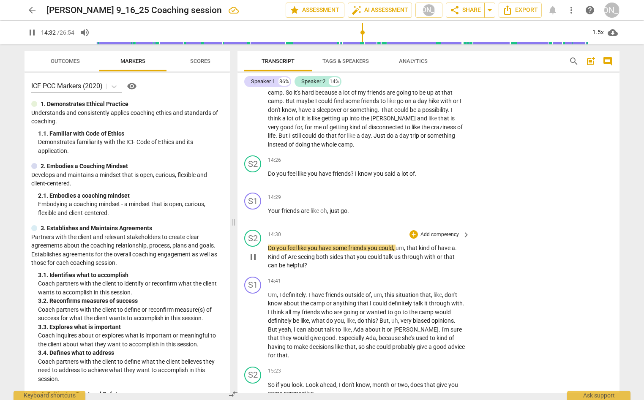
scroll to position [2186, 0]
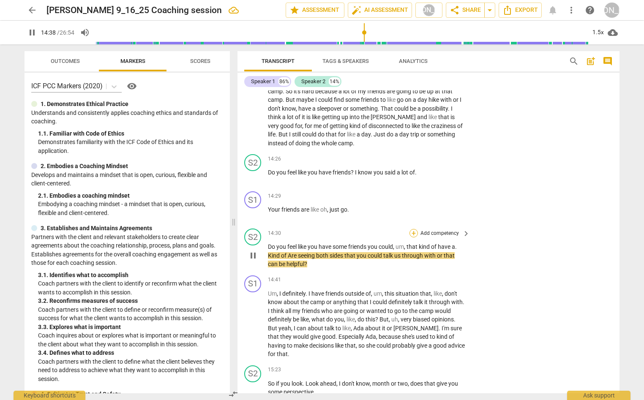
click at [413, 237] on div "+" at bounding box center [413, 233] width 8 height 8
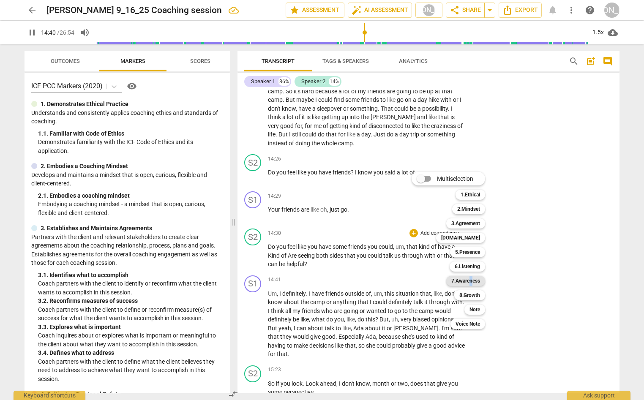
click at [471, 281] on b "7.Awareness" at bounding box center [465, 281] width 29 height 10
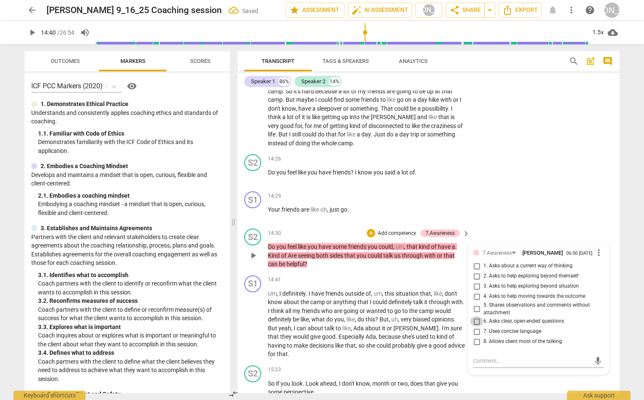
click at [474, 327] on input "6. Asks clear, open-ended questions" at bounding box center [477, 321] width 14 height 10
click at [475, 337] on input "7. Uses concise language" at bounding box center [477, 332] width 14 height 10
drag, startPoint x: 485, startPoint y: 379, endPoint x: 503, endPoint y: 359, distance: 26.6
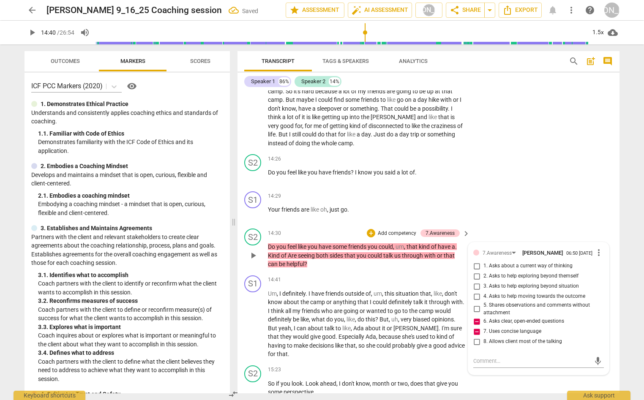
click at [488, 368] on div "mic" at bounding box center [538, 361] width 131 height 14
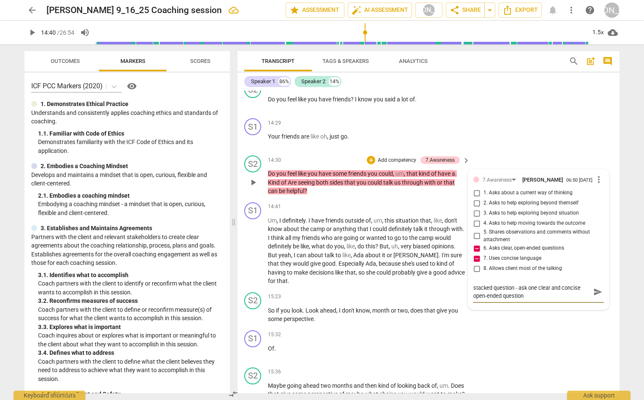
scroll to position [2263, 0]
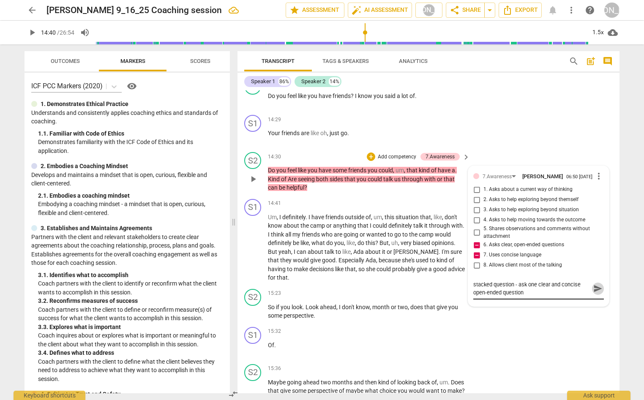
click at [595, 293] on span "send" at bounding box center [597, 288] width 9 height 9
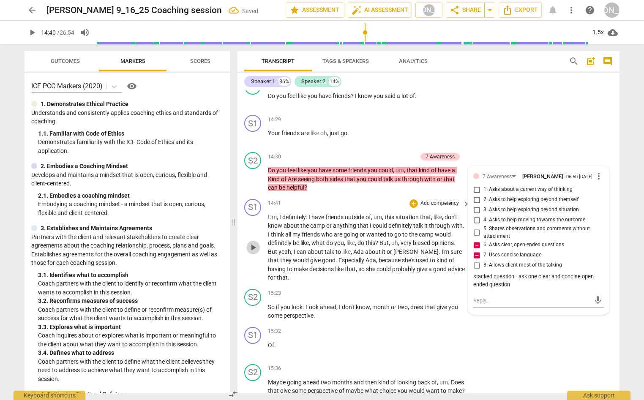
click at [251, 253] on span "play_arrow" at bounding box center [253, 248] width 10 height 10
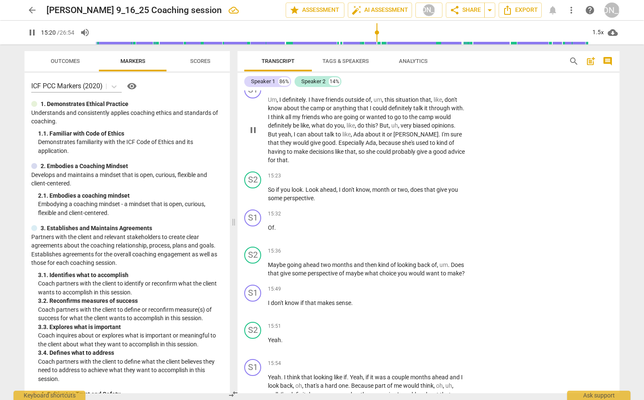
scroll to position [2381, 0]
click at [412, 180] on div "+" at bounding box center [413, 176] width 8 height 8
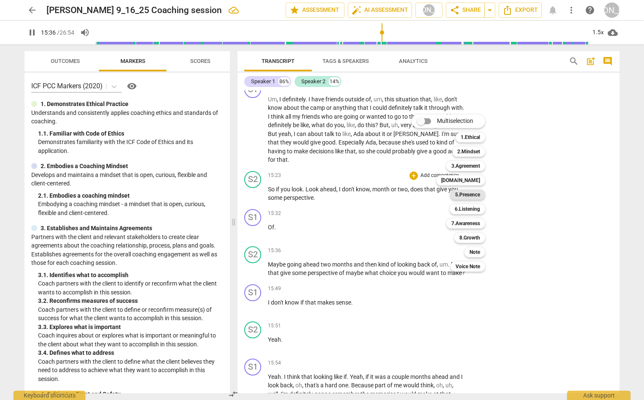
click at [471, 193] on b "5.Presence" at bounding box center [467, 195] width 25 height 10
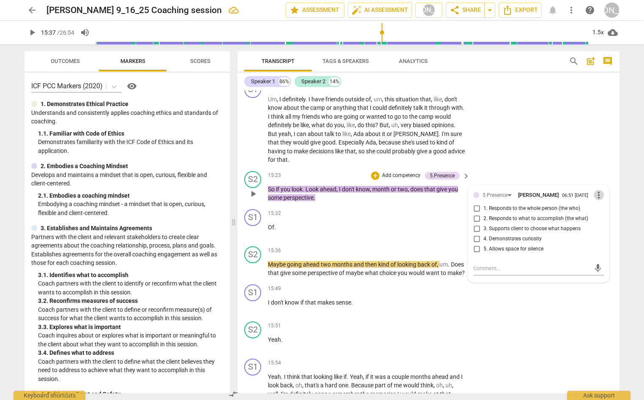
click at [597, 200] on span "more_vert" at bounding box center [599, 195] width 10 height 10
click at [601, 232] on li "Delete" at bounding box center [605, 230] width 29 height 16
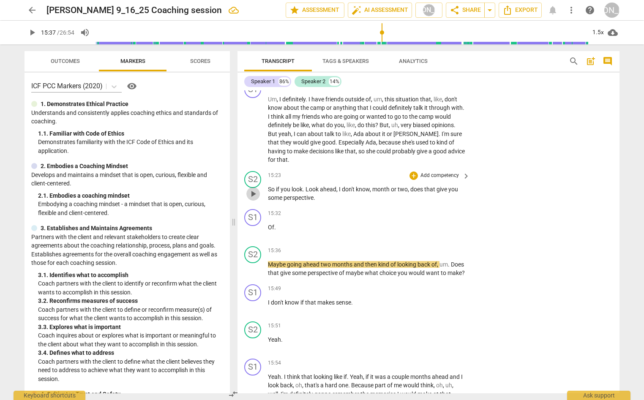
click at [253, 199] on span "play_arrow" at bounding box center [253, 194] width 10 height 10
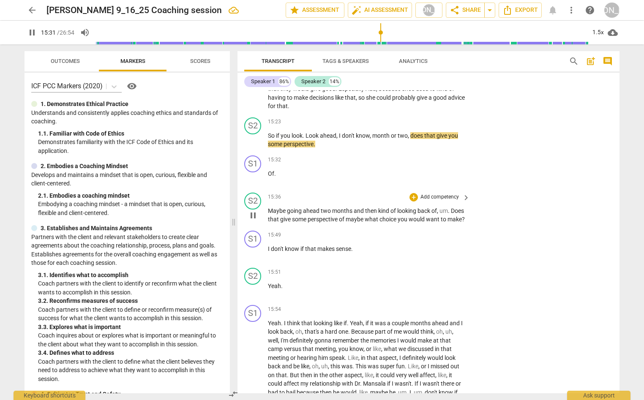
scroll to position [2447, 0]
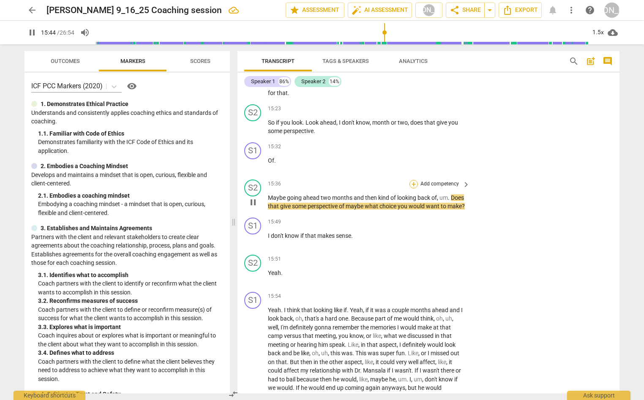
click at [411, 188] on div "+" at bounding box center [413, 184] width 8 height 8
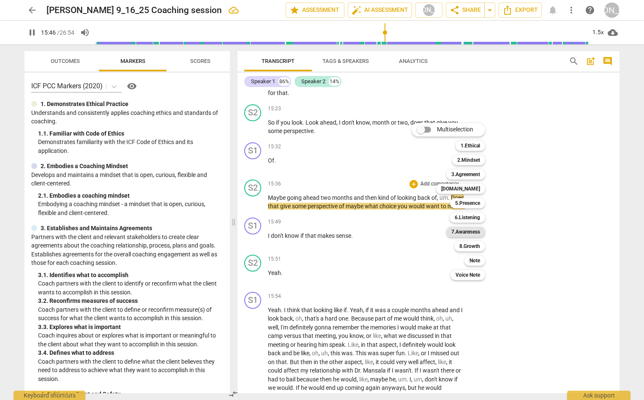
click at [471, 230] on b "7.Awareness" at bounding box center [465, 232] width 29 height 10
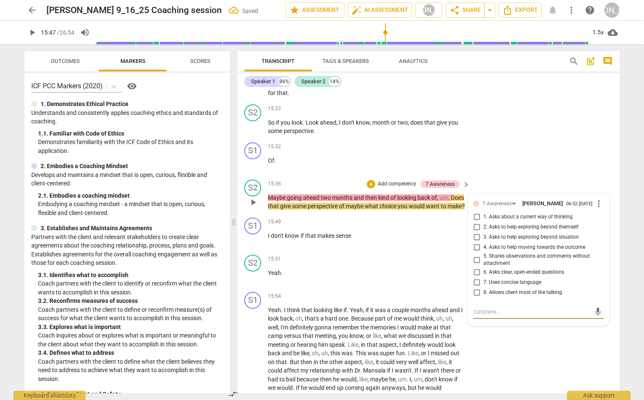
click at [474, 278] on input "6. Asks clear, open-ended questions" at bounding box center [477, 272] width 14 height 10
drag, startPoint x: 474, startPoint y: 292, endPoint x: 477, endPoint y: 296, distance: 5.5
click at [474, 278] on input "6. Asks clear, open-ended questions" at bounding box center [477, 272] width 14 height 10
click at [476, 288] on input "7. Uses concise language" at bounding box center [477, 283] width 14 height 10
drag, startPoint x: 477, startPoint y: 300, endPoint x: 481, endPoint y: 308, distance: 8.9
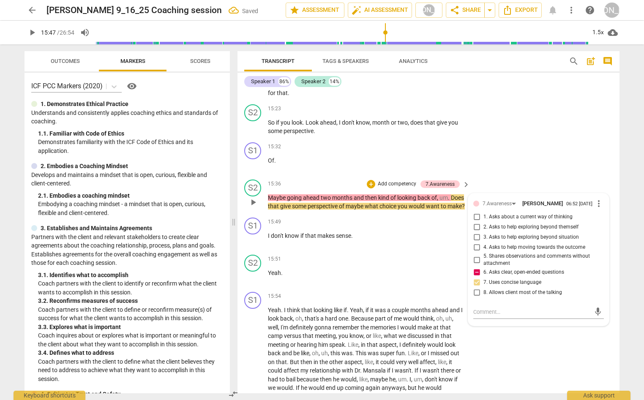
click at [477, 288] on input "7. Uses concise language" at bounding box center [477, 283] width 14 height 10
click at [486, 316] on textarea at bounding box center [531, 312] width 117 height 8
drag, startPoint x: 472, startPoint y: 333, endPoint x: 477, endPoint y: 329, distance: 6.6
click at [473, 324] on textarea "Just ask one clear and concise - open-ended question at a time." at bounding box center [531, 316] width 117 height 16
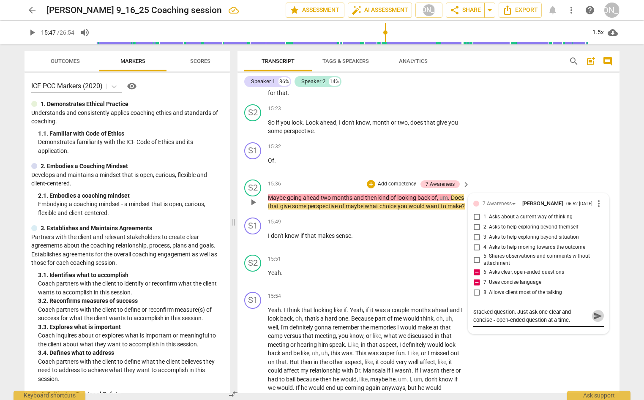
click at [594, 321] on span "send" at bounding box center [597, 315] width 9 height 9
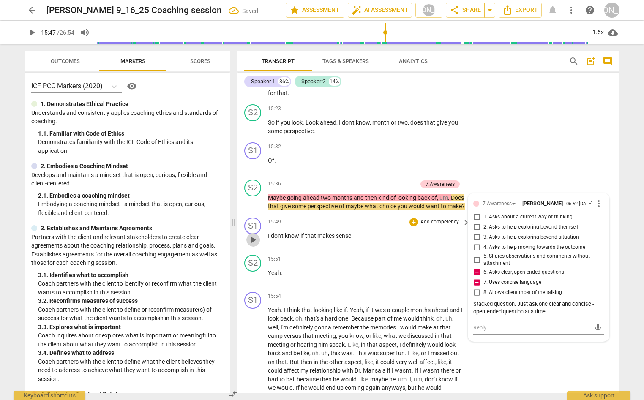
click at [254, 245] on span "play_arrow" at bounding box center [253, 240] width 10 height 10
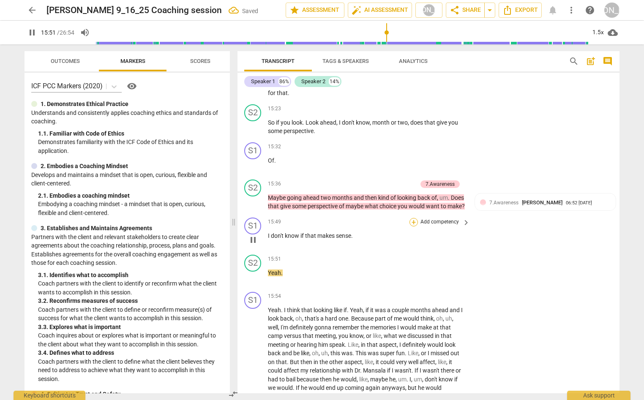
click at [414, 226] on div "+" at bounding box center [413, 222] width 8 height 8
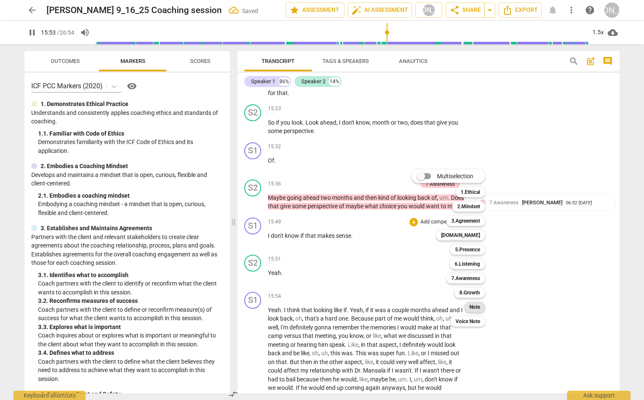
click at [480, 306] on div "Note" at bounding box center [474, 307] width 21 height 10
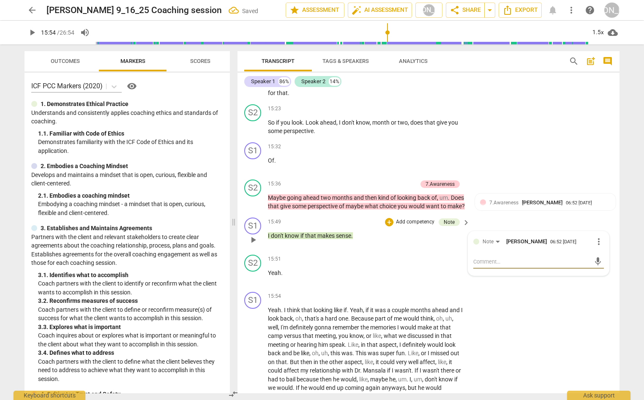
click at [484, 266] on textarea at bounding box center [531, 262] width 117 height 8
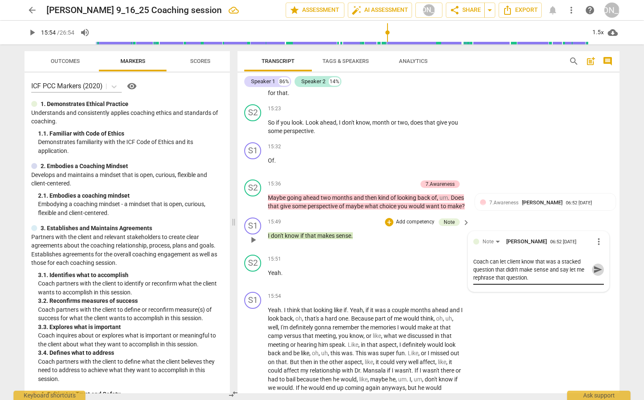
click at [593, 274] on span "send" at bounding box center [597, 269] width 9 height 9
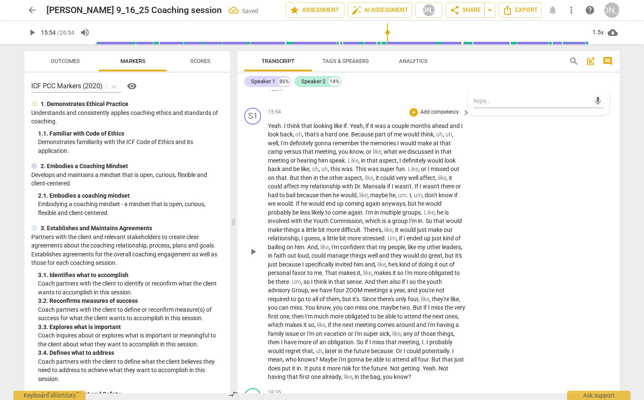
scroll to position [2652, 0]
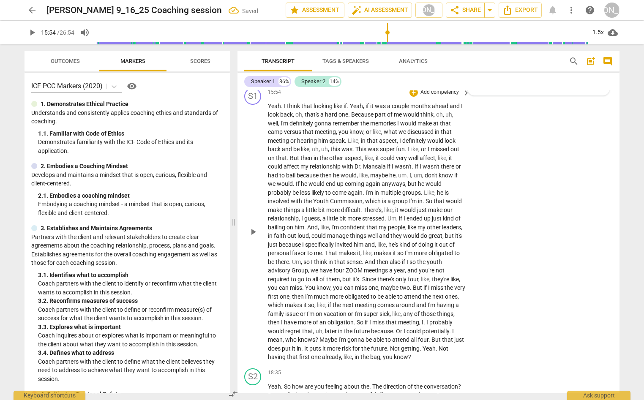
click at [254, 237] on span "play_arrow" at bounding box center [253, 232] width 10 height 10
click at [254, 237] on span "pause" at bounding box center [253, 232] width 10 height 10
click at [255, 237] on span "play_arrow" at bounding box center [253, 232] width 10 height 10
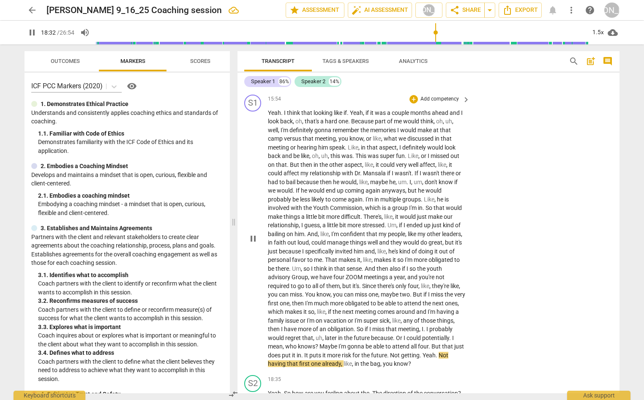
scroll to position [2635, 0]
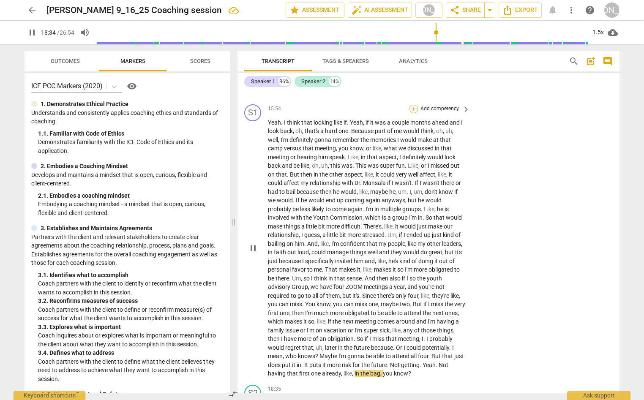
click at [410, 113] on div "+" at bounding box center [413, 109] width 8 height 8
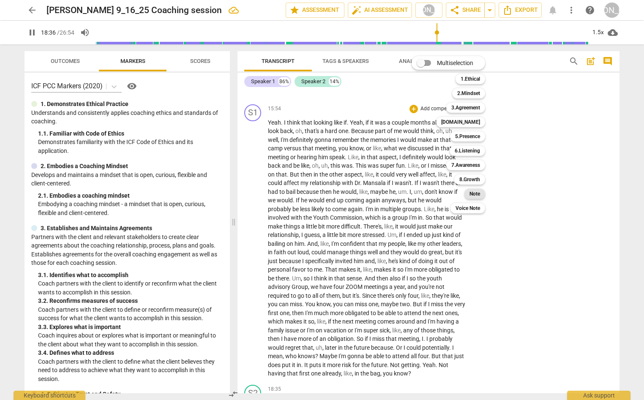
click at [473, 194] on b "Note" at bounding box center [474, 194] width 11 height 10
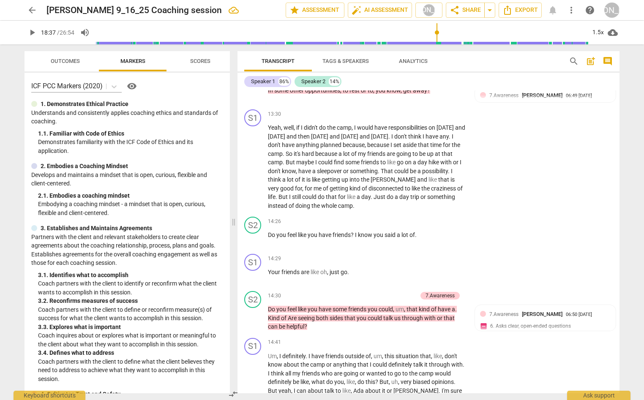
scroll to position [2118, 0]
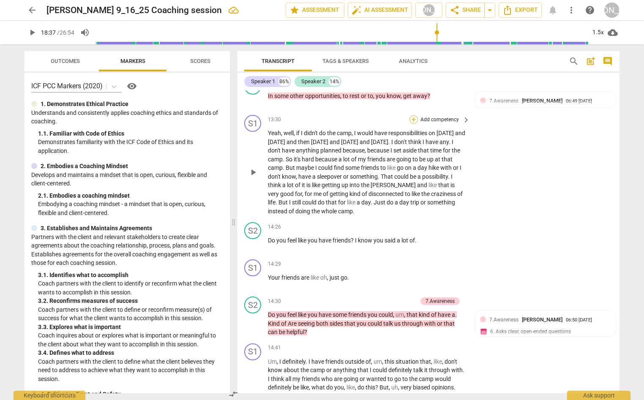
click at [412, 124] on div "+" at bounding box center [413, 119] width 8 height 8
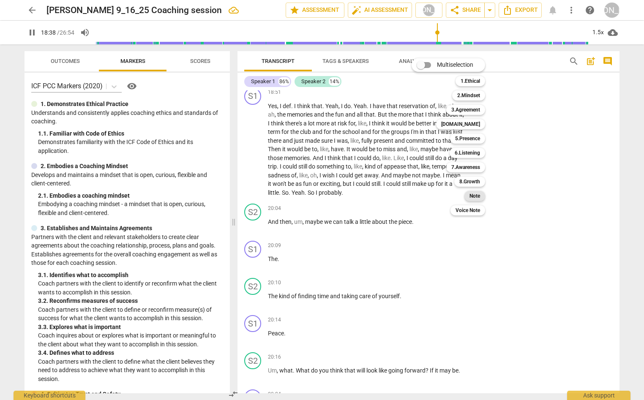
click at [478, 195] on b "Note" at bounding box center [474, 196] width 11 height 10
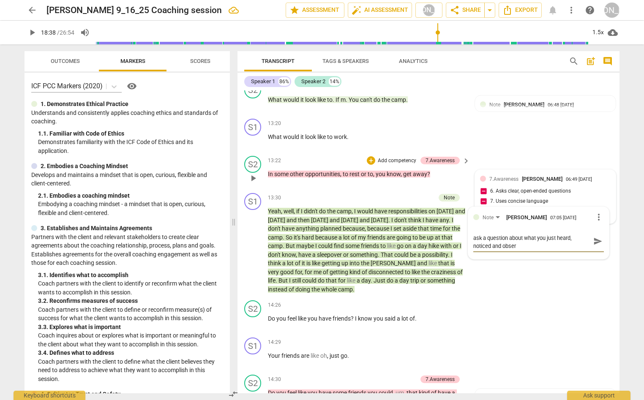
scroll to position [0, 0]
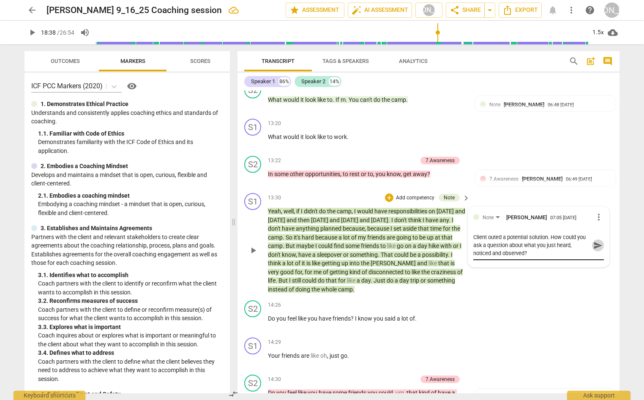
click at [594, 250] on span "send" at bounding box center [597, 245] width 9 height 9
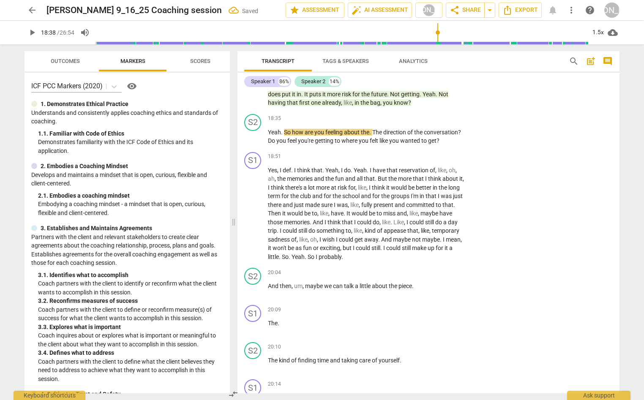
scroll to position [2911, 0]
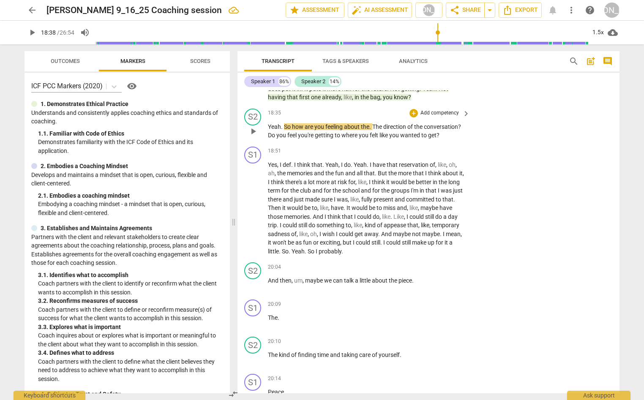
click at [412, 118] on div "+ Add competency keyboard_arrow_right" at bounding box center [439, 113] width 63 height 9
click at [411, 117] on div "+" at bounding box center [413, 113] width 8 height 8
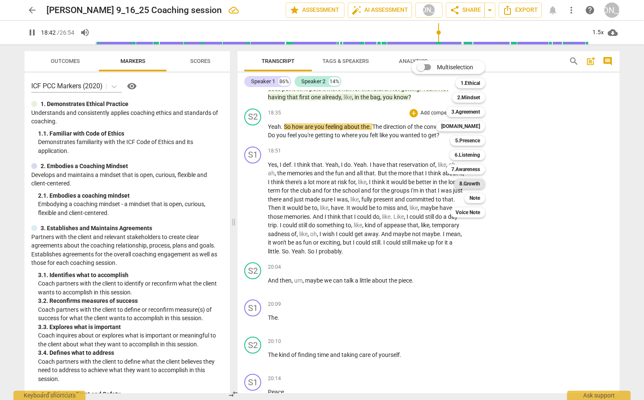
click at [477, 182] on b "8.Growth" at bounding box center [469, 184] width 21 height 10
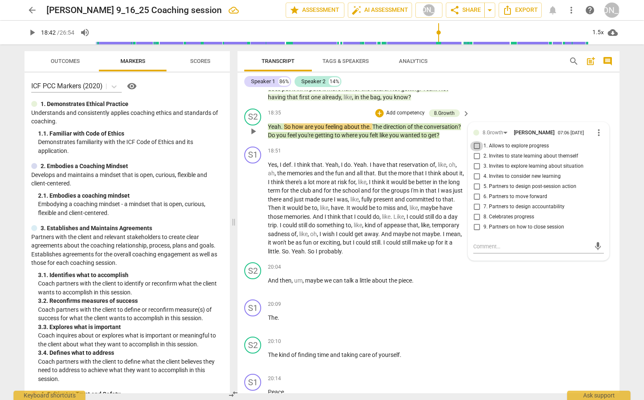
click at [474, 151] on input "1. Allows to explore progress" at bounding box center [477, 146] width 14 height 10
click at [252, 213] on span "play_arrow" at bounding box center [253, 208] width 10 height 10
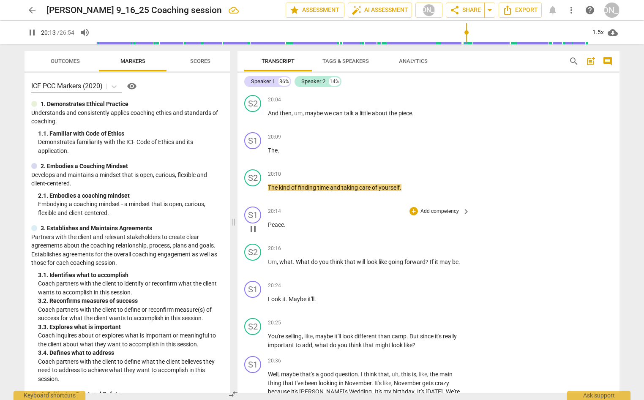
scroll to position [3079, 0]
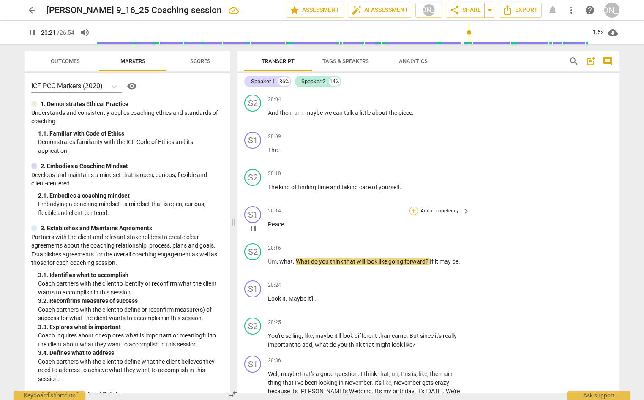
click at [412, 215] on div "+" at bounding box center [413, 211] width 8 height 8
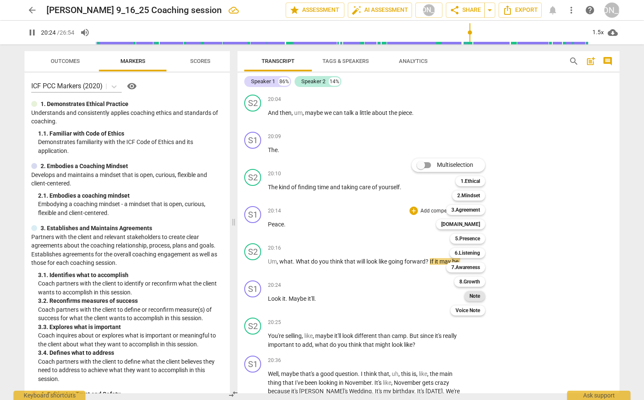
click at [480, 292] on b "Note" at bounding box center [474, 296] width 11 height 10
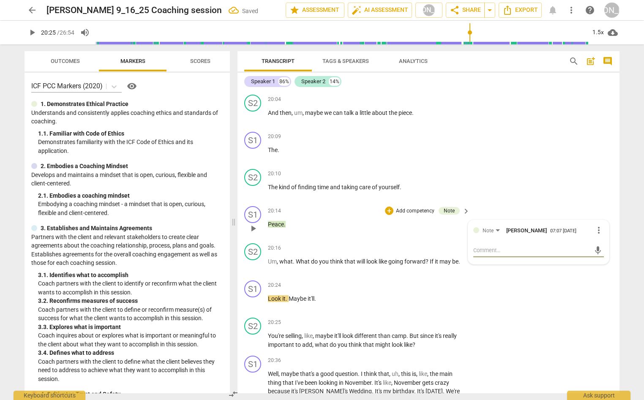
click at [495, 254] on textarea at bounding box center [531, 250] width 117 height 8
click at [593, 255] on span "send" at bounding box center [597, 250] width 9 height 9
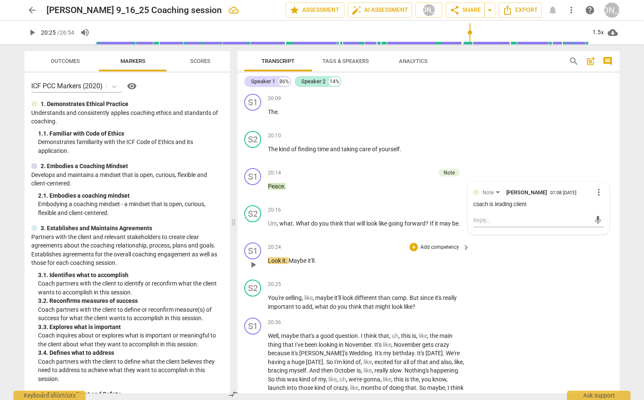
scroll to position [3137, 0]
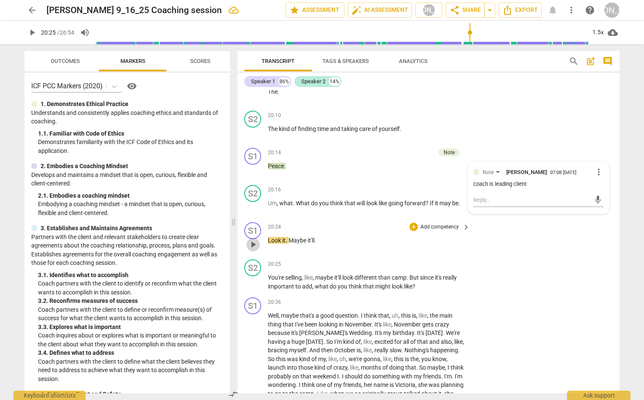
click at [251, 250] on span "play_arrow" at bounding box center [253, 245] width 10 height 10
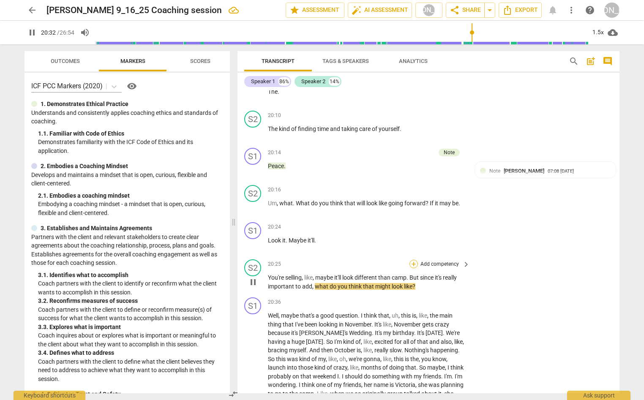
click at [411, 268] on div "+" at bounding box center [413, 264] width 8 height 8
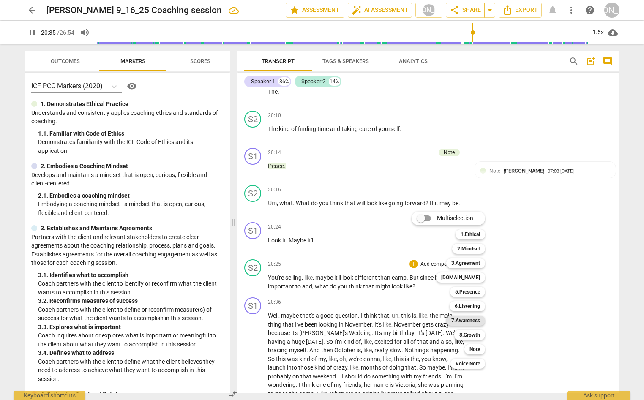
click at [473, 321] on b "7.Awareness" at bounding box center [465, 321] width 29 height 10
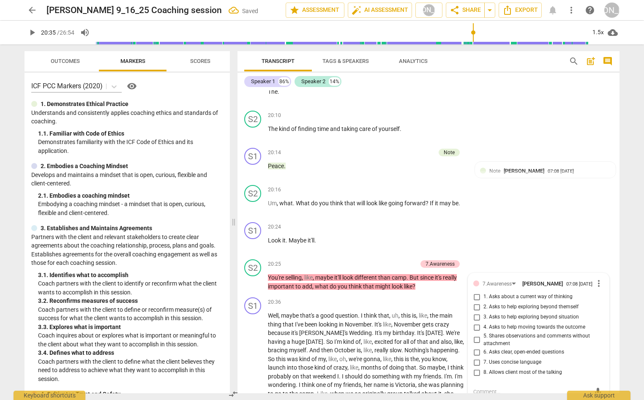
scroll to position [3317, 0]
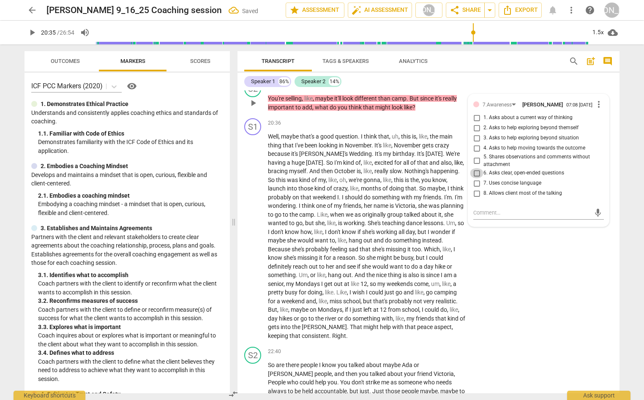
click at [474, 178] on input "6. Asks clear, open-ended questions" at bounding box center [477, 173] width 14 height 10
click at [475, 188] on input "7. Uses concise language" at bounding box center [477, 183] width 14 height 10
click at [476, 188] on input "7. Uses concise language" at bounding box center [477, 183] width 14 height 10
click at [485, 217] on textarea at bounding box center [531, 213] width 117 height 8
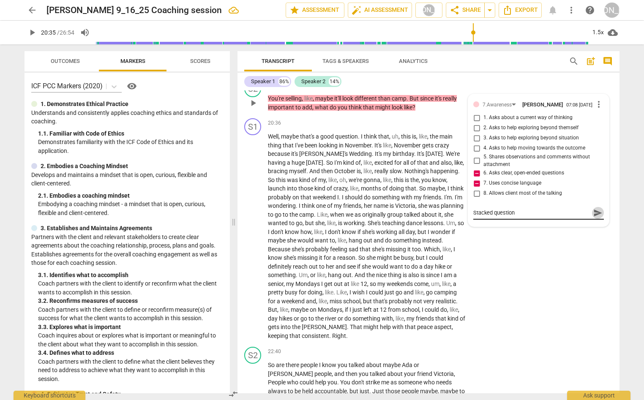
click at [593, 218] on span "send" at bounding box center [597, 212] width 9 height 9
click at [250, 242] on span "play_arrow" at bounding box center [253, 237] width 10 height 10
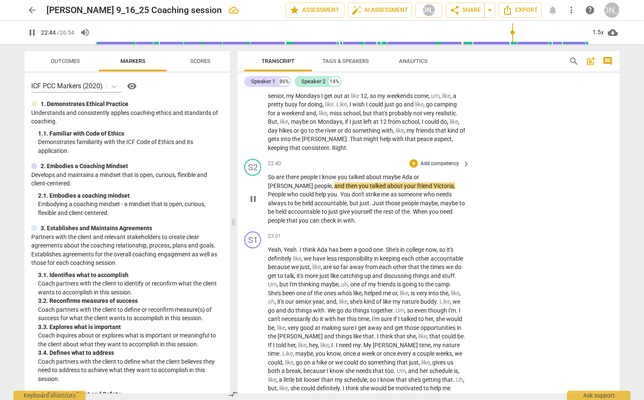
scroll to position [3506, 0]
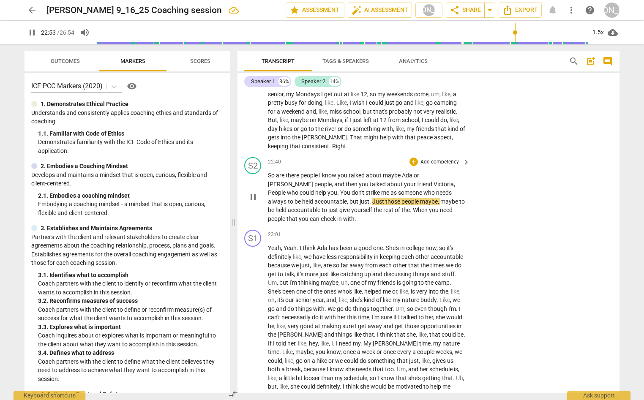
click at [409, 166] on div "+ Add competency keyboard_arrow_right" at bounding box center [439, 161] width 63 height 9
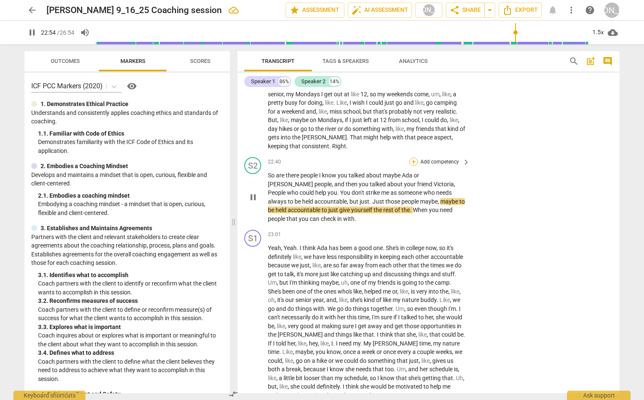
click at [412, 166] on div "+" at bounding box center [413, 162] width 8 height 8
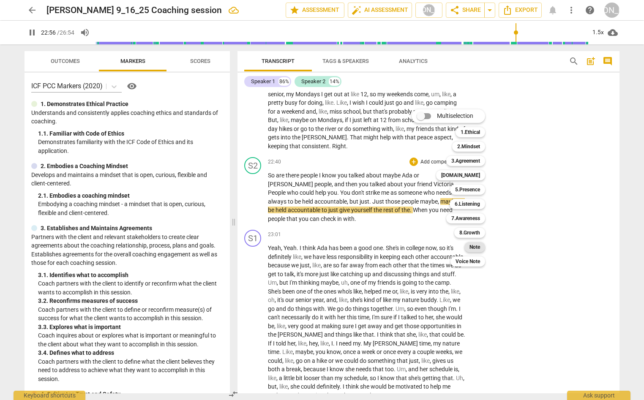
click at [477, 246] on b "Note" at bounding box center [474, 247] width 11 height 10
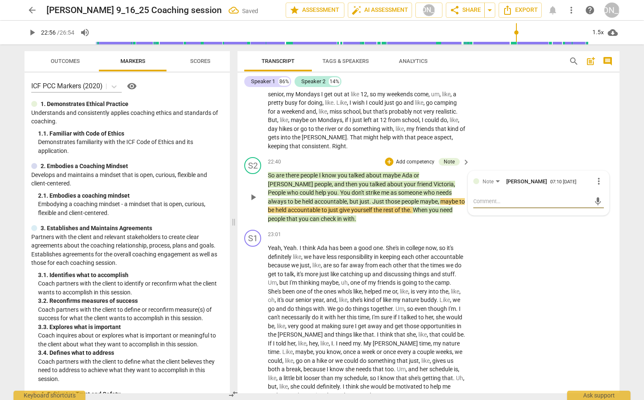
click at [503, 205] on textarea at bounding box center [531, 201] width 117 height 8
click at [593, 210] on span "send" at bounding box center [597, 205] width 9 height 9
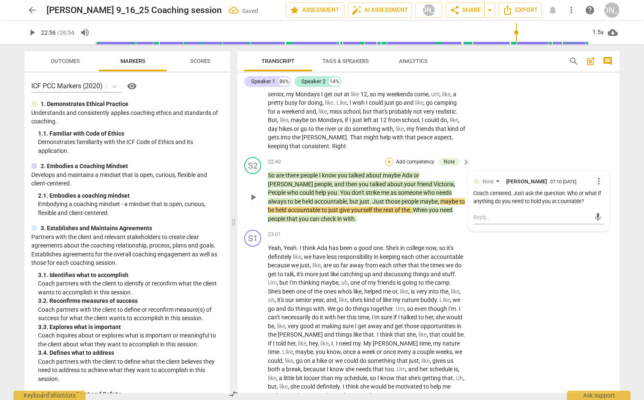
click at [389, 166] on div "+" at bounding box center [389, 162] width 8 height 8
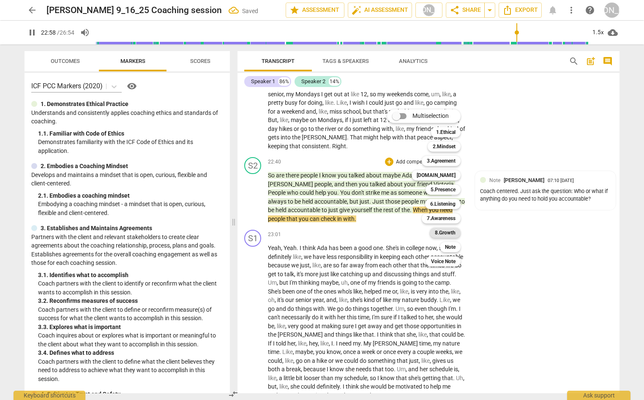
click at [450, 230] on b "8.Growth" at bounding box center [445, 233] width 21 height 10
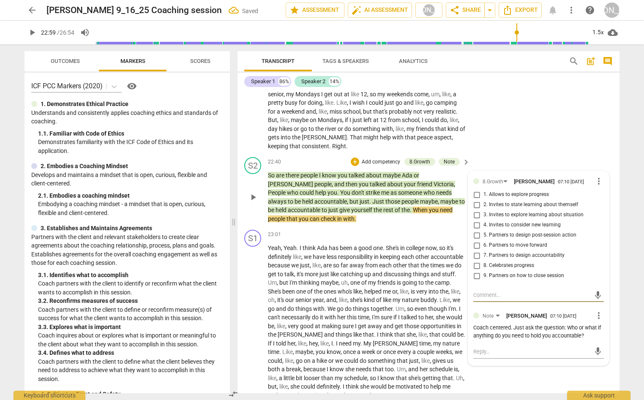
drag, startPoint x: 475, startPoint y: 284, endPoint x: 471, endPoint y: 286, distance: 4.3
click at [476, 261] on input "7. Partners to design accountability" at bounding box center [477, 256] width 14 height 10
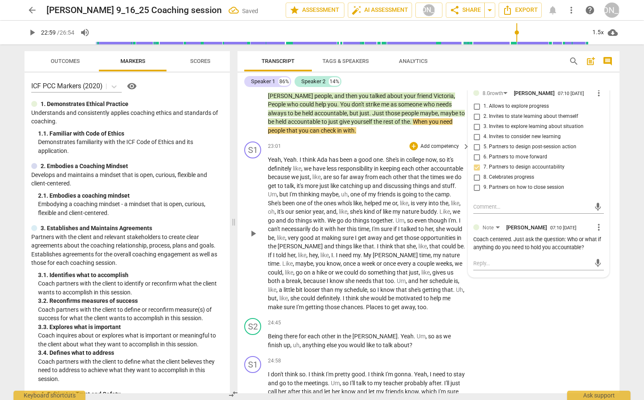
scroll to position [3597, 0]
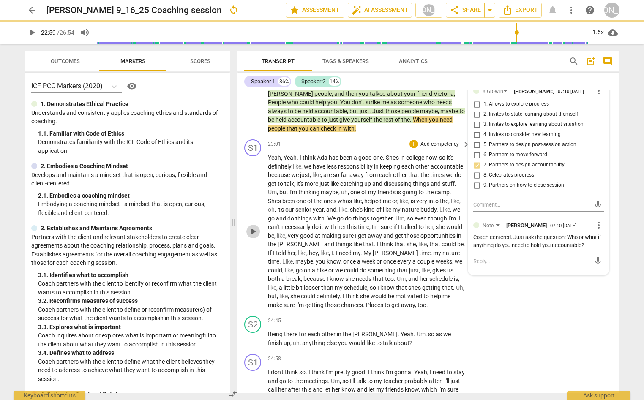
click at [251, 237] on span "play_arrow" at bounding box center [253, 231] width 10 height 10
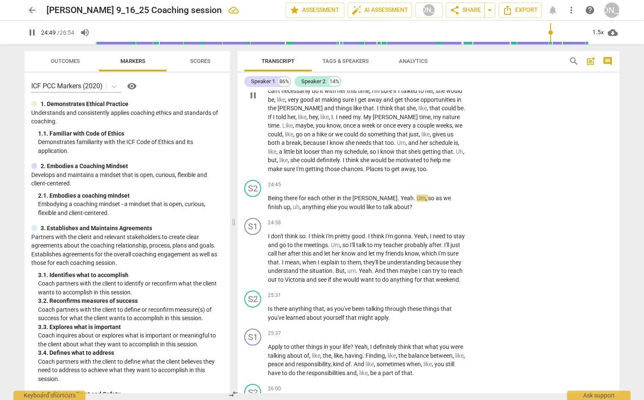
scroll to position [3733, 0]
click at [412, 188] on div "+" at bounding box center [413, 184] width 8 height 8
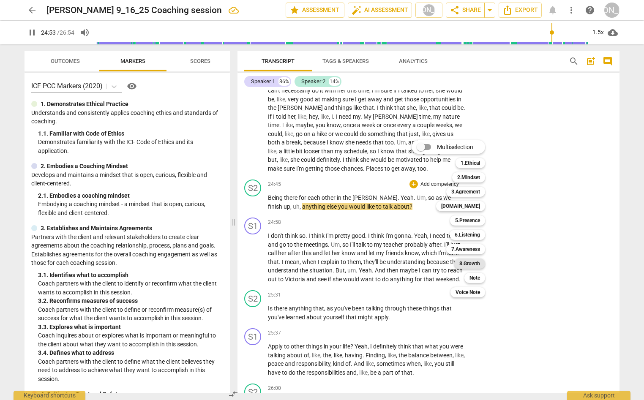
click at [474, 262] on b "8.Growth" at bounding box center [469, 264] width 21 height 10
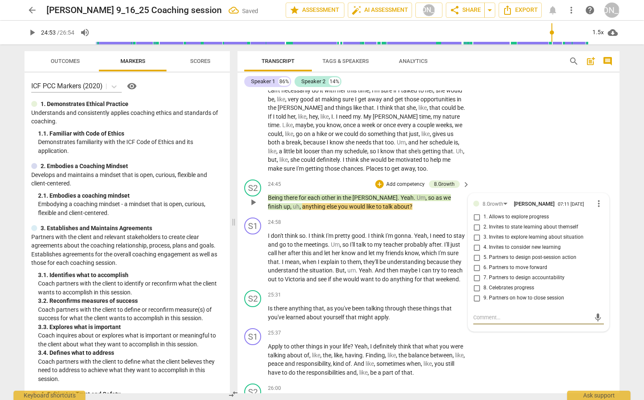
click at [475, 303] on input "9. Partners on how to close session" at bounding box center [477, 298] width 14 height 10
drag, startPoint x: 479, startPoint y: 359, endPoint x: 481, endPoint y: 351, distance: 8.7
click at [480, 322] on textarea at bounding box center [531, 317] width 117 height 8
click at [543, 321] on textarea "Or you could ask - What's left on the table" at bounding box center [531, 317] width 117 height 8
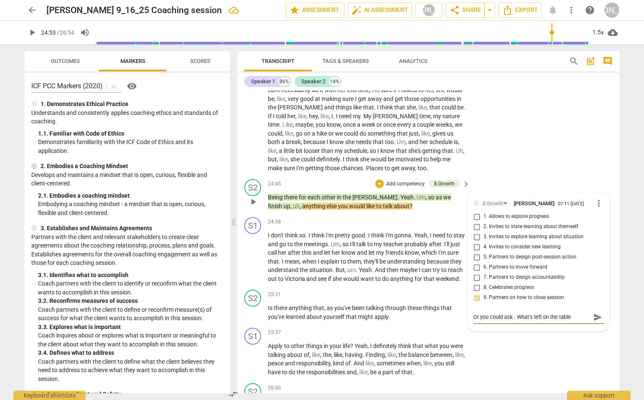
drag, startPoint x: 516, startPoint y: 354, endPoint x: 576, endPoint y: 356, distance: 60.0
click at [576, 321] on textarea "Or you could ask - What's left on the table" at bounding box center [531, 317] width 117 height 8
click at [574, 321] on textarea "Or you could ask - What's left on the table" at bounding box center [531, 317] width 117 height 8
click at [516, 329] on textarea "Or you could ask - What's left on the table and what do you want to do with it?" at bounding box center [531, 321] width 117 height 16
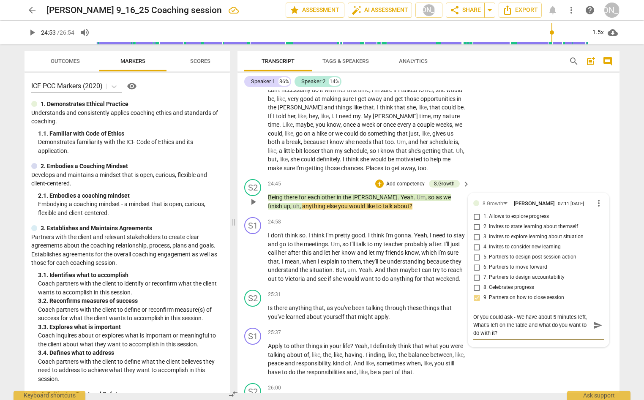
click at [594, 330] on span "send" at bounding box center [597, 325] width 9 height 9
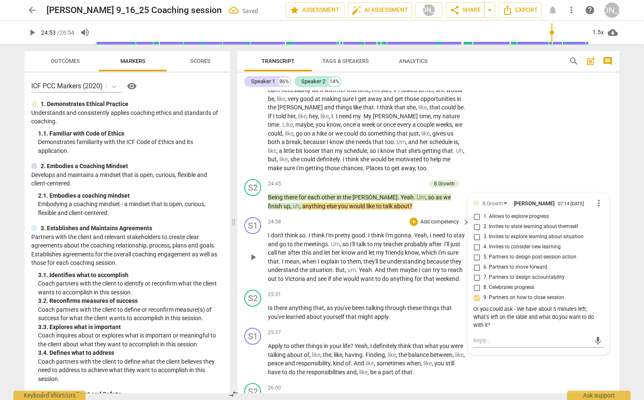
click at [250, 262] on span "play_arrow" at bounding box center [253, 257] width 10 height 10
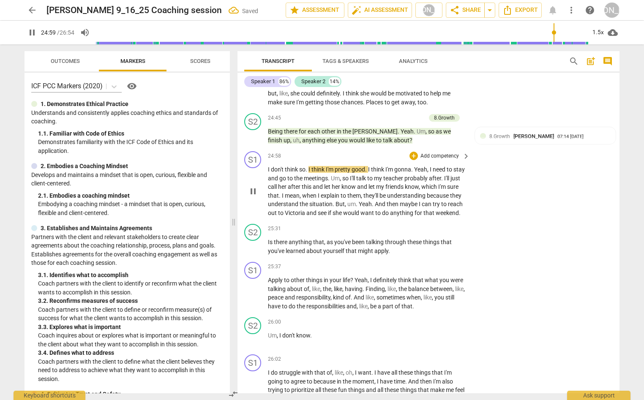
scroll to position [3802, 0]
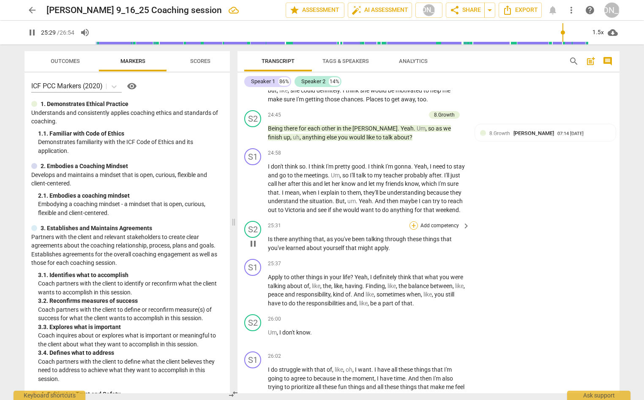
click at [411, 230] on div "+" at bounding box center [413, 225] width 8 height 8
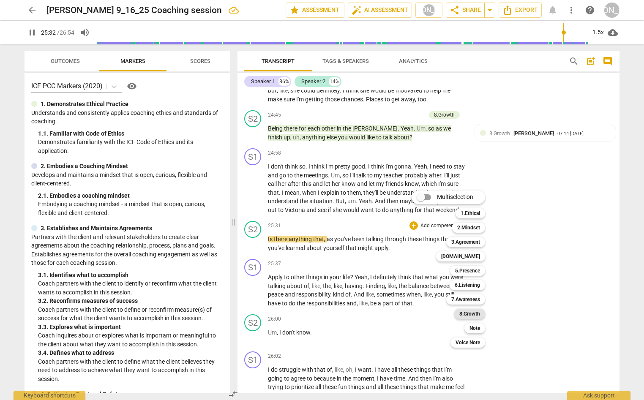
click at [472, 312] on b "8.Growth" at bounding box center [469, 314] width 21 height 10
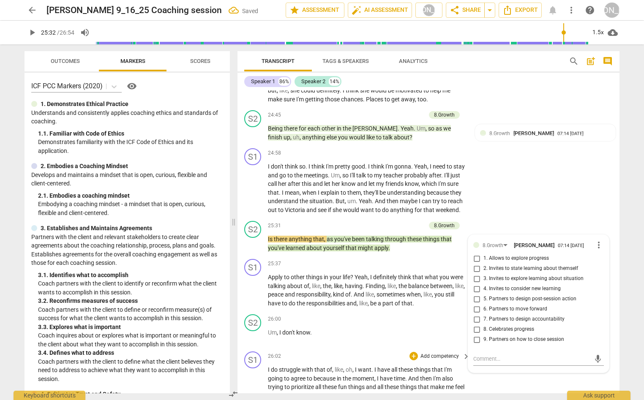
scroll to position [3966, 0]
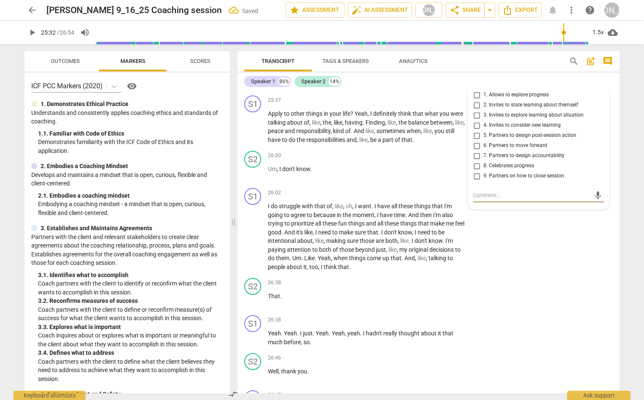
click at [477, 131] on input "4. Invites to consider new learning" at bounding box center [477, 125] width 14 height 10
click at [493, 199] on textarea at bounding box center [531, 195] width 117 height 8
click at [595, 208] on span "send" at bounding box center [597, 203] width 9 height 9
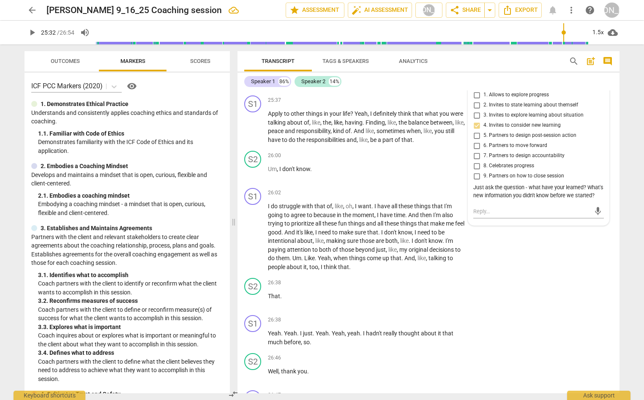
click at [502, 200] on div "Just ask the question - what have your learned? What's new information you didn…" at bounding box center [538, 192] width 131 height 16
drag, startPoint x: 504, startPoint y: 248, endPoint x: 472, endPoint y: 237, distance: 33.7
click at [473, 200] on div "Just ask the question - what have your learned? What's new information you didn…" at bounding box center [538, 192] width 131 height 16
click at [596, 87] on span "more_vert" at bounding box center [599, 81] width 10 height 10
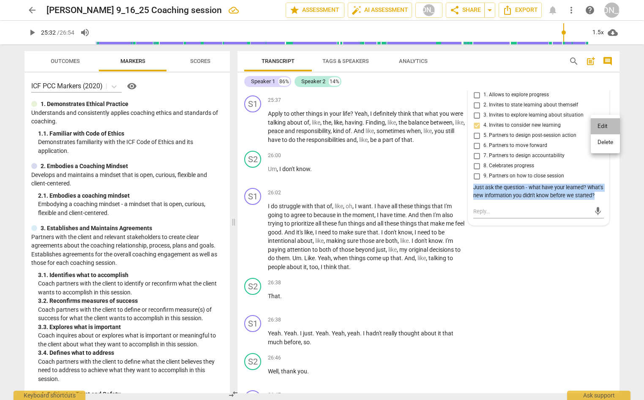
click at [601, 123] on li "Edit" at bounding box center [605, 126] width 29 height 16
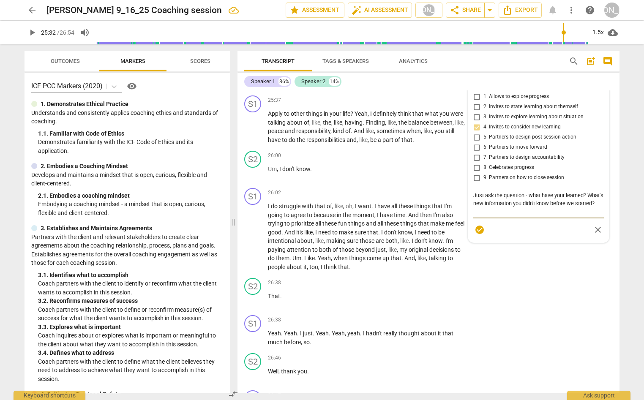
drag, startPoint x: 495, startPoint y: 257, endPoint x: 474, endPoint y: 238, distance: 28.5
click at [474, 215] on textarea "Just ask the question - what have your learned? What's new information you didn…" at bounding box center [538, 203] width 131 height 24
click at [477, 219] on span "check_circle" at bounding box center [479, 214] width 10 height 10
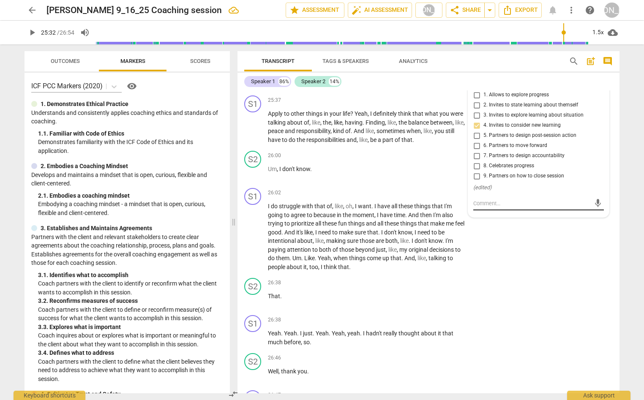
click at [481, 207] on textarea at bounding box center [531, 203] width 117 height 8
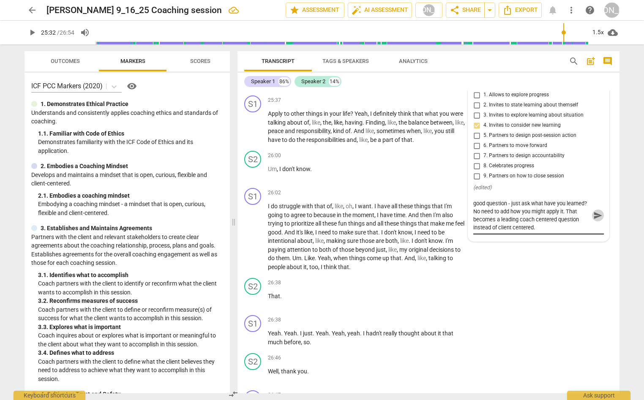
click at [593, 220] on span "send" at bounding box center [597, 215] width 9 height 9
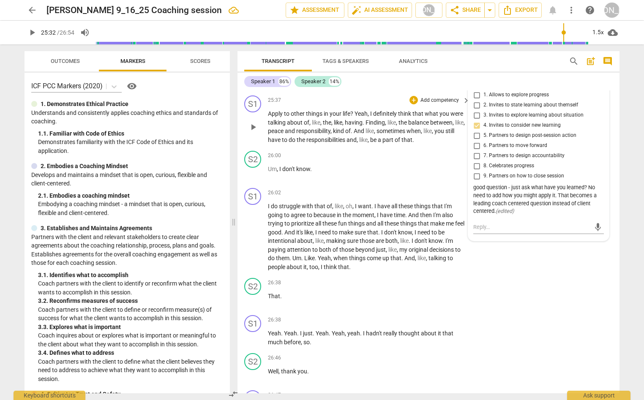
click at [254, 132] on span "play_arrow" at bounding box center [253, 127] width 10 height 10
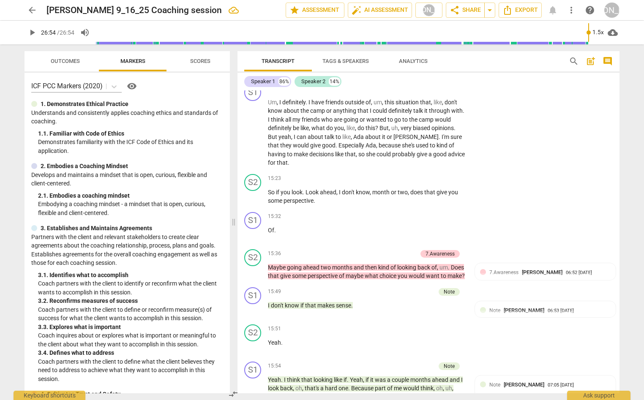
scroll to position [2317, 0]
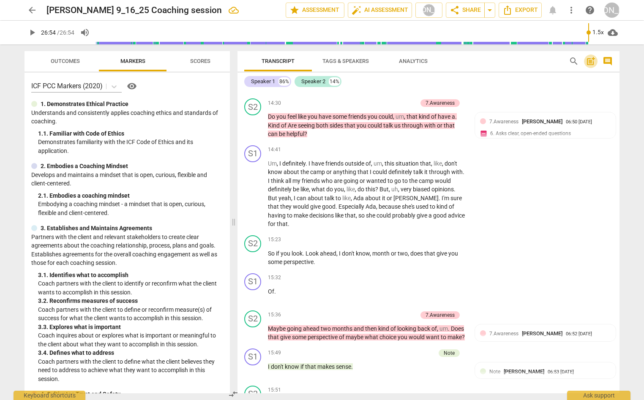
click at [588, 61] on span "post_add" at bounding box center [591, 61] width 10 height 10
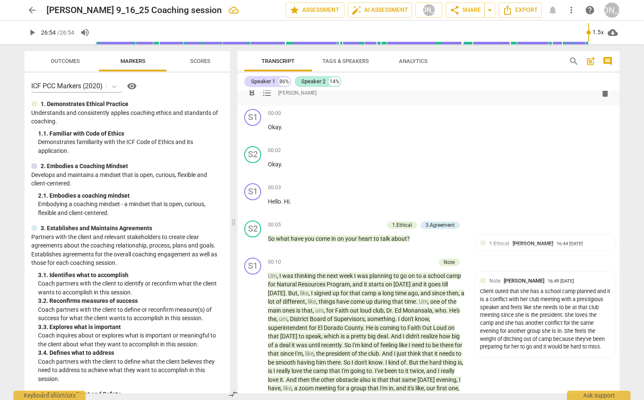
click at [323, 94] on div "format_bold format_list_bulleted [PERSON_NAME] delete" at bounding box center [428, 92] width 368 height 15
click at [301, 101] on div "format_bold format_list_bulleted [PERSON_NAME] delete Summary:" at bounding box center [428, 88] width 382 height 34
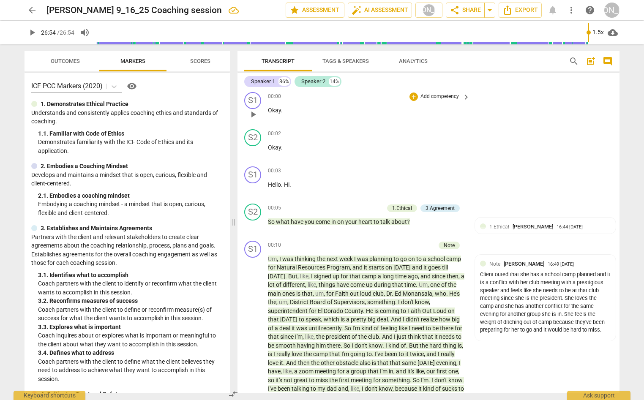
scroll to position [0, 0]
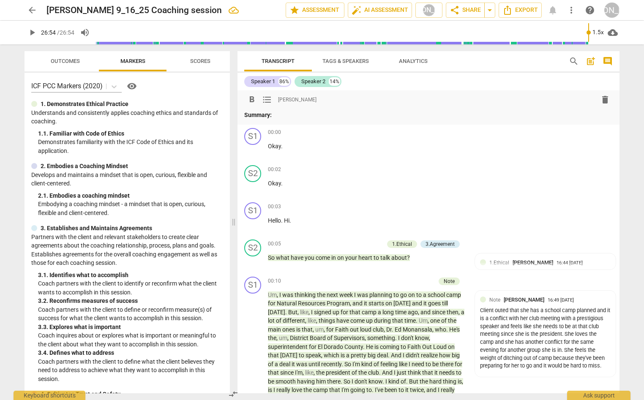
drag, startPoint x: 276, startPoint y: 112, endPoint x: 298, endPoint y: 114, distance: 22.5
click at [276, 112] on p "Summary:" at bounding box center [428, 115] width 368 height 9
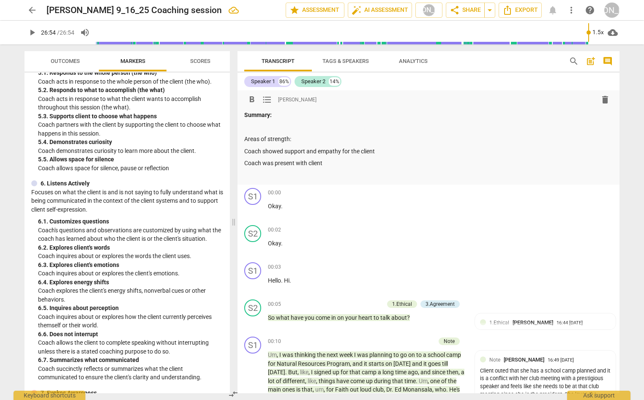
scroll to position [492, 0]
